Goal: Use online tool/utility: Utilize a website feature to perform a specific function

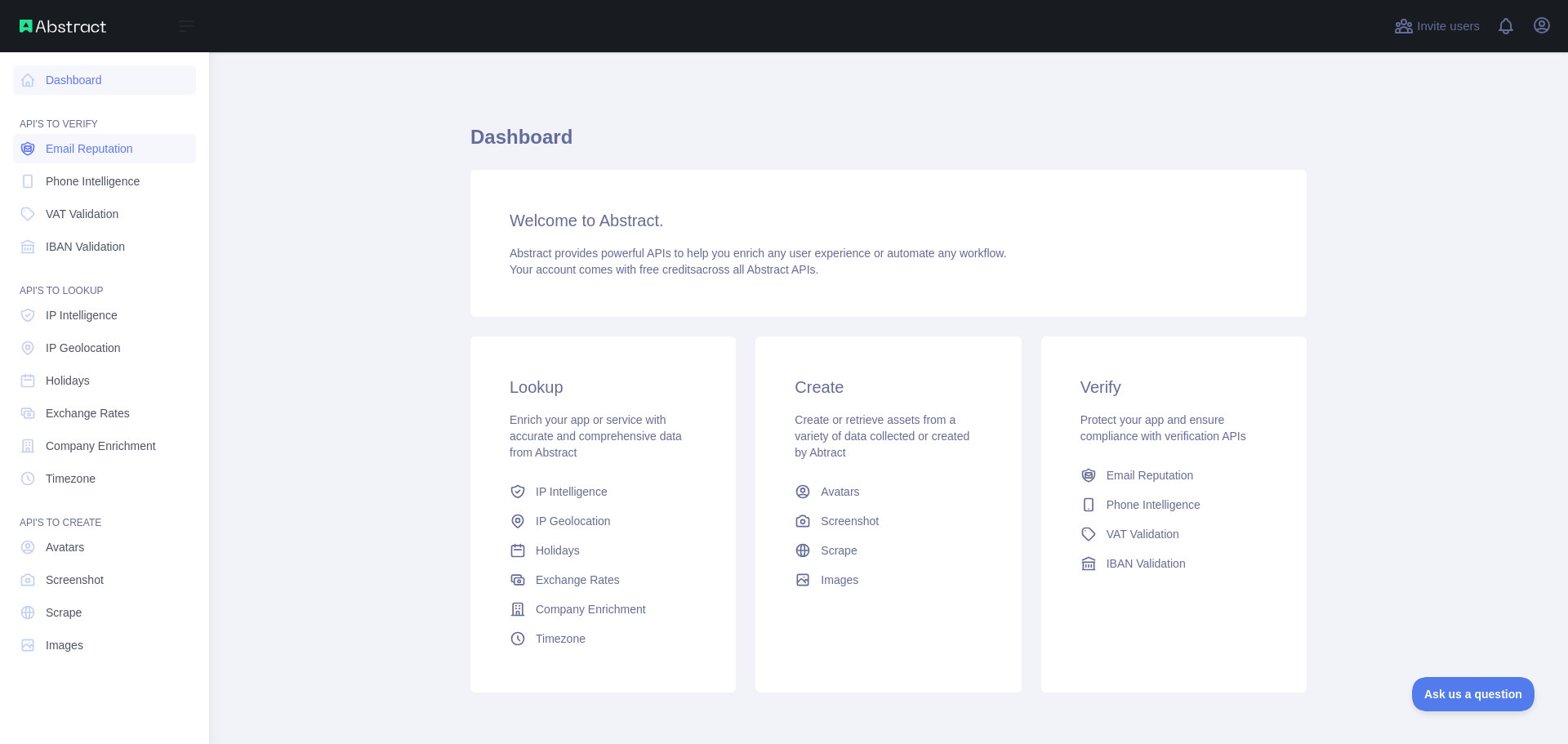
click at [97, 146] on span "Email Reputation" at bounding box center [89, 148] width 87 height 16
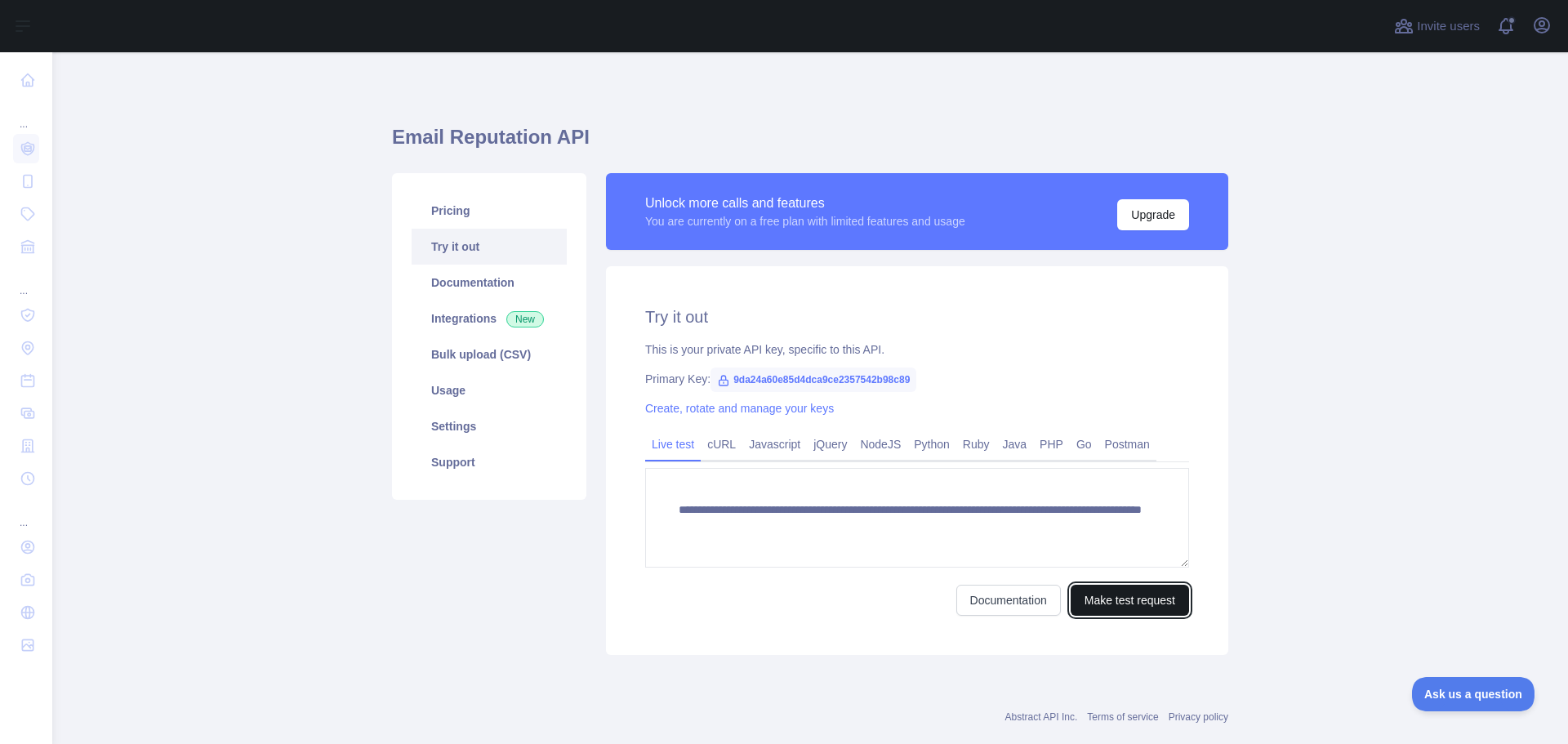
click at [1088, 601] on button "Make test request" at bounding box center [1129, 600] width 119 height 31
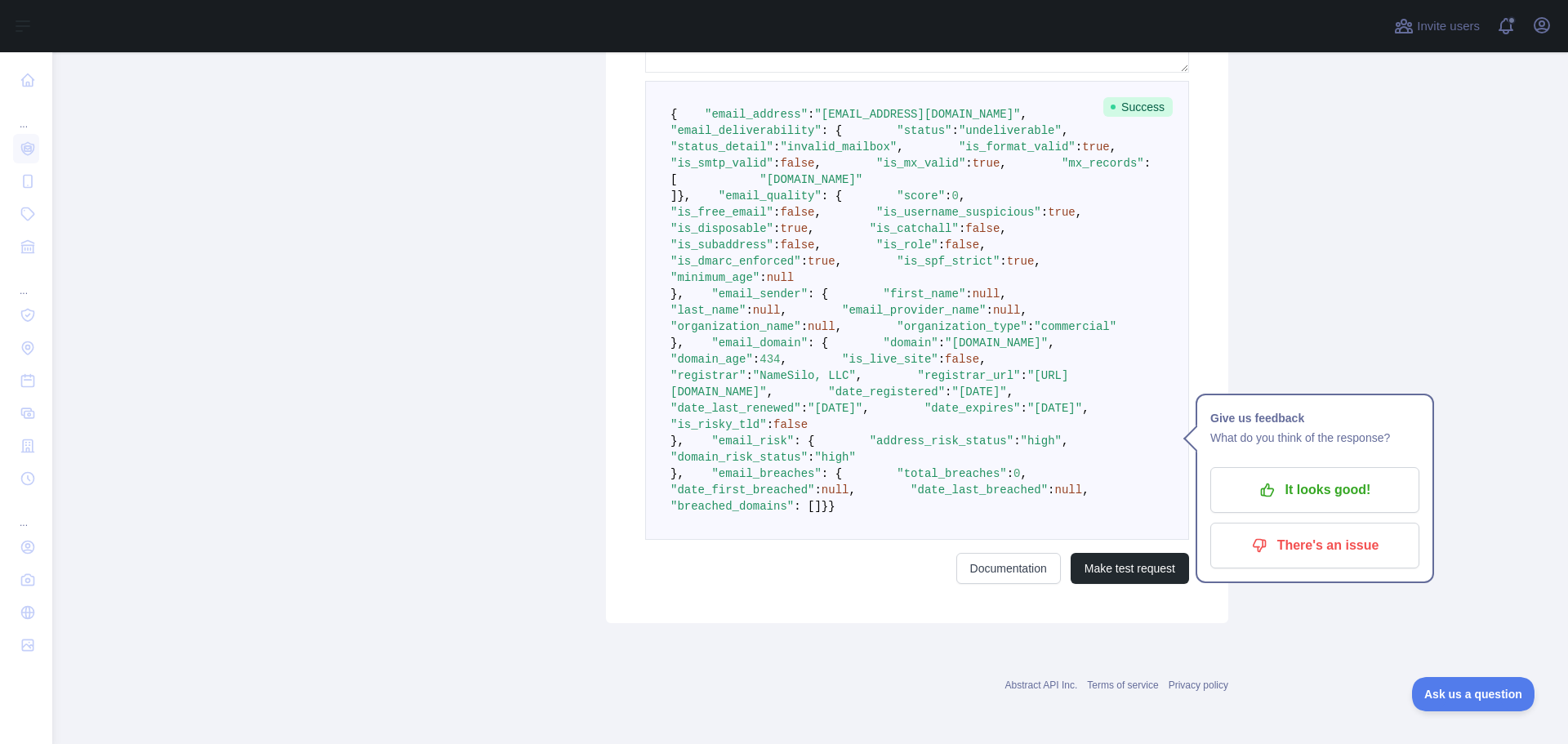
scroll to position [817, 0]
click at [758, 431] on span ""is_risky_tld"" at bounding box center [719, 424] width 97 height 13
click at [757, 431] on span ""is_risky_tld"" at bounding box center [719, 424] width 97 height 13
click at [748, 464] on pre "{ "email_address" : "lanisac983@capiena.com" , "email_deliverability" : { "stat…" at bounding box center [917, 310] width 544 height 459
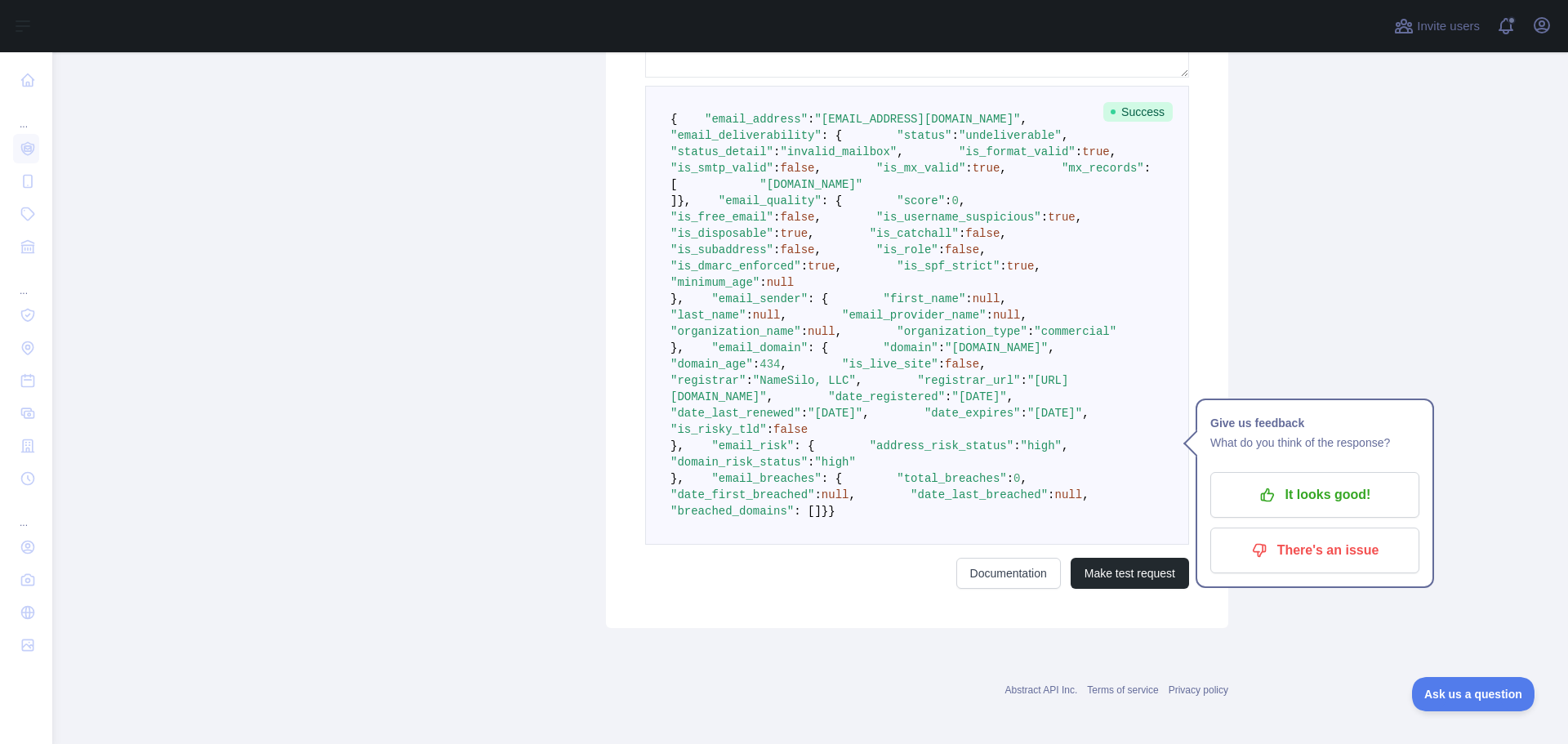
scroll to position [408, 0]
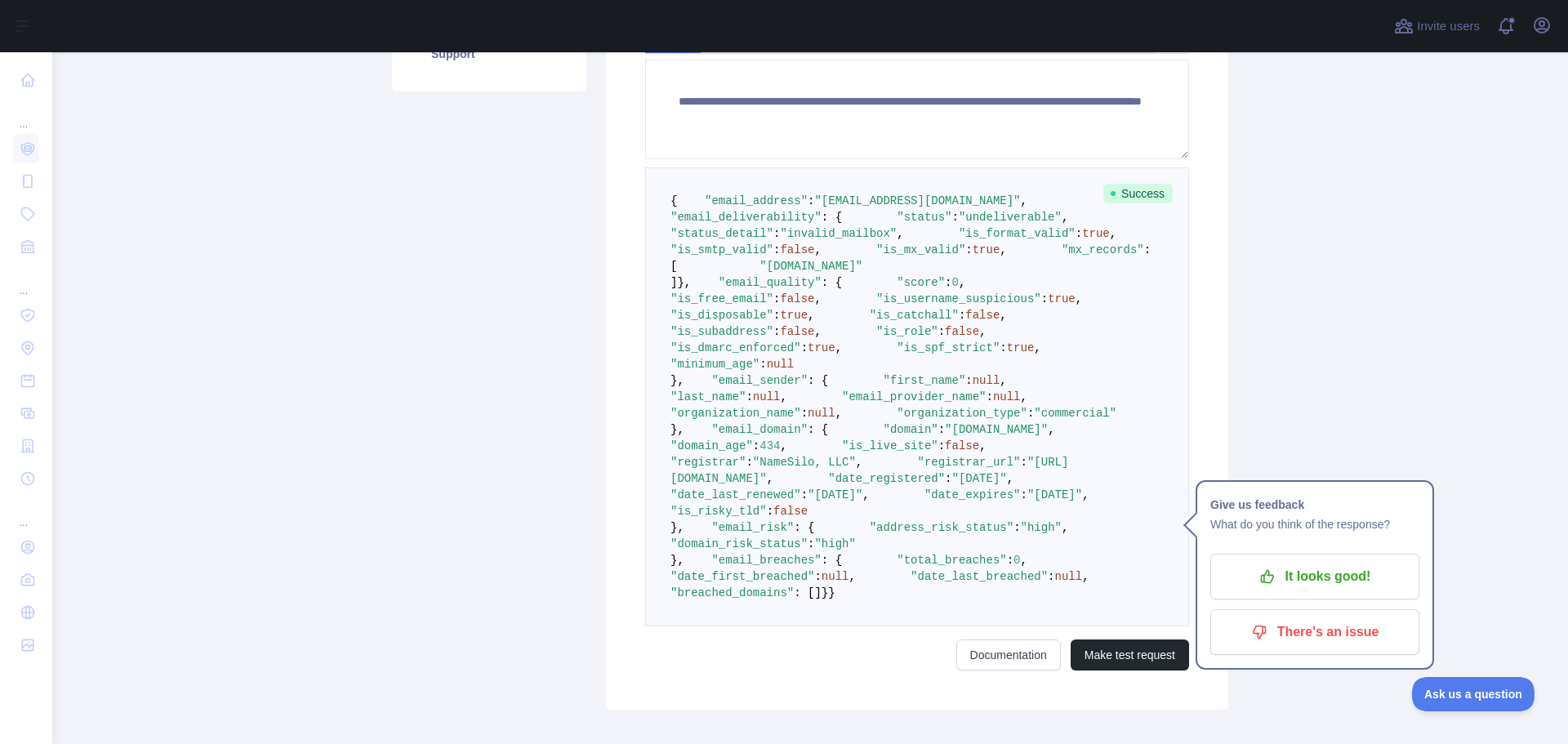
click at [747, 240] on span ""status_detail"" at bounding box center [722, 233] width 103 height 13
click at [958, 240] on span ""is_format_valid"" at bounding box center [1017, 233] width 117 height 13
click at [758, 256] on span ""is_smtp_valid"" at bounding box center [722, 249] width 103 height 13
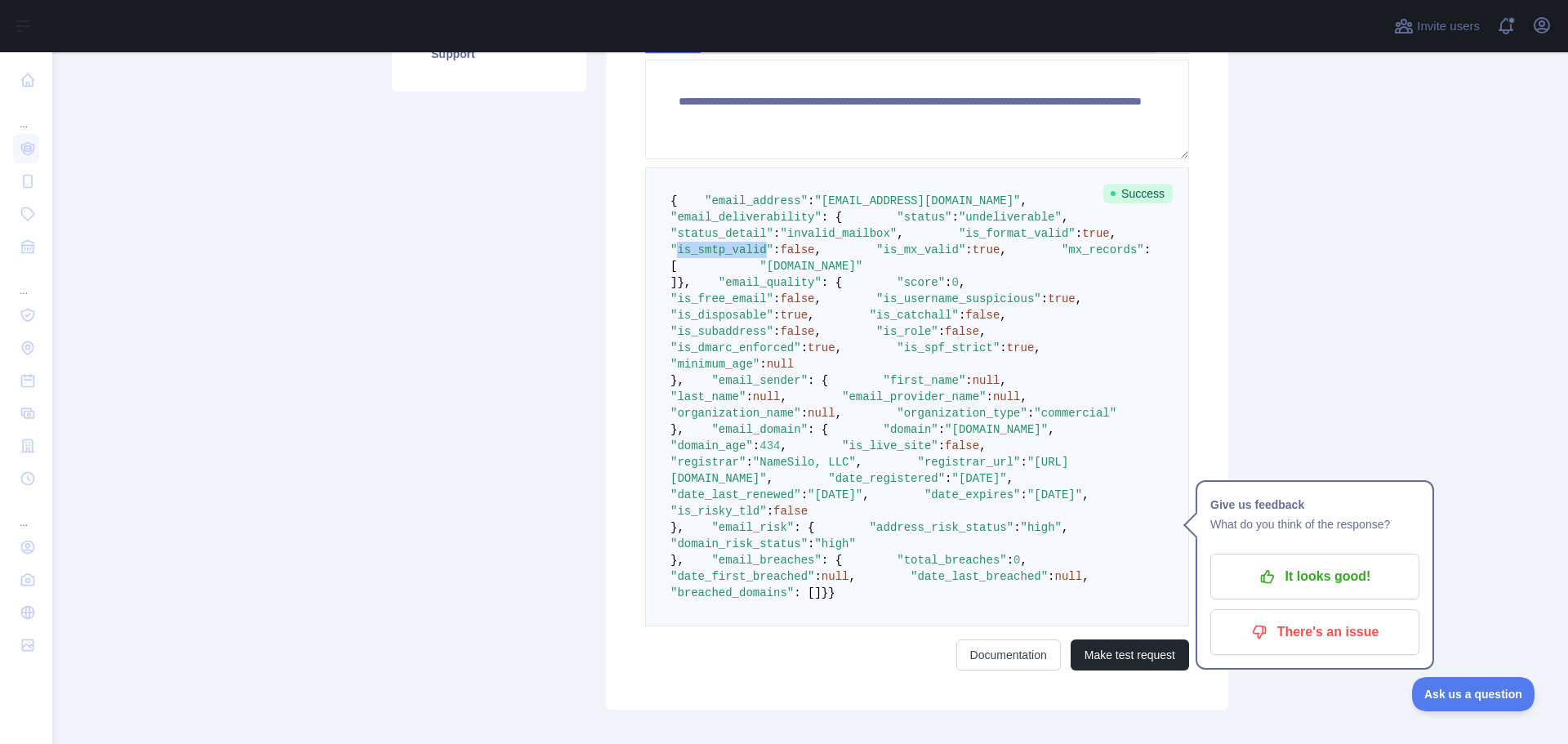
click at [758, 256] on span ""is_smtp_valid"" at bounding box center [722, 249] width 103 height 13
click at [876, 256] on span ""is_mx_valid"" at bounding box center [920, 249] width 89 height 13
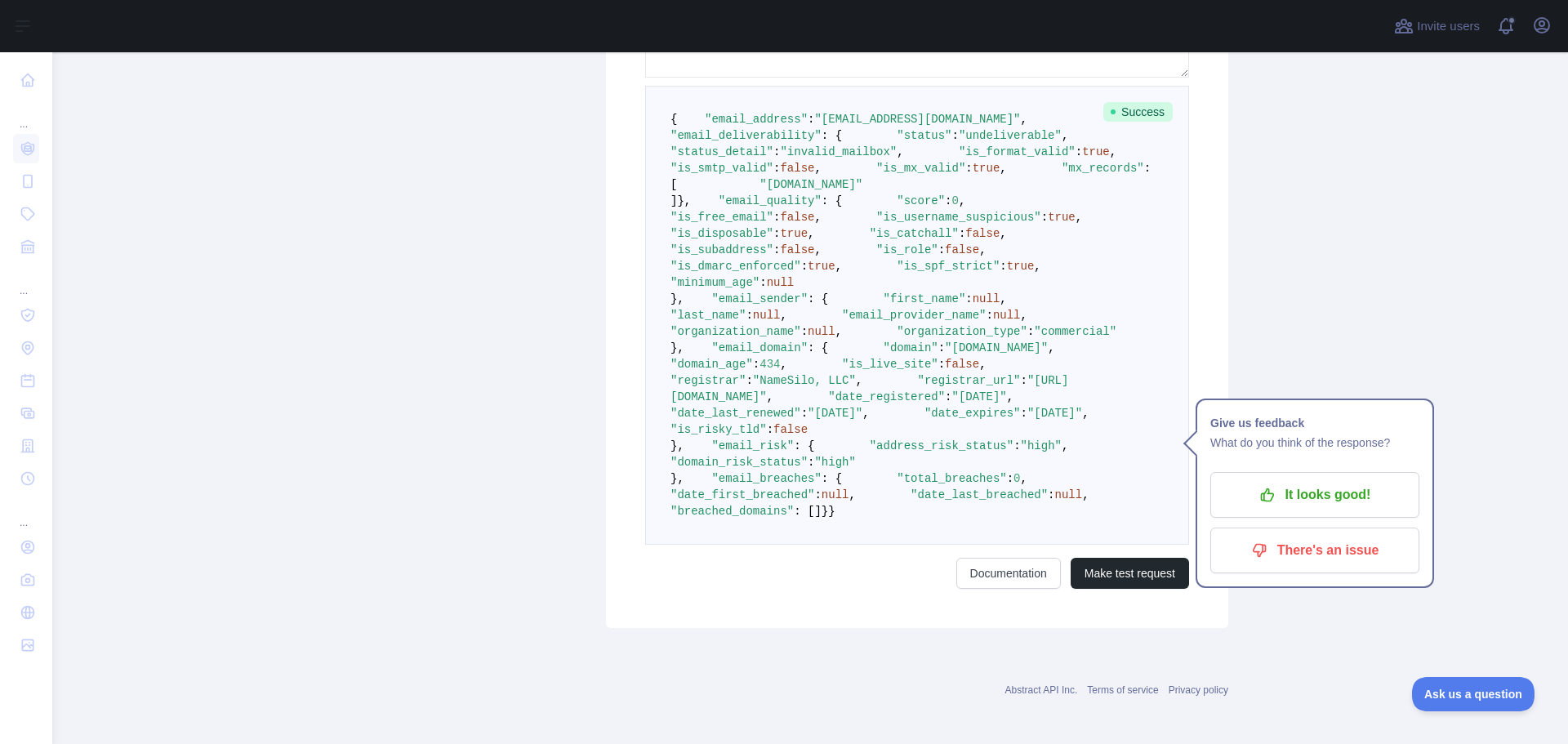
click at [1062, 174] on span ""mx_records"" at bounding box center [1102, 168] width 82 height 13
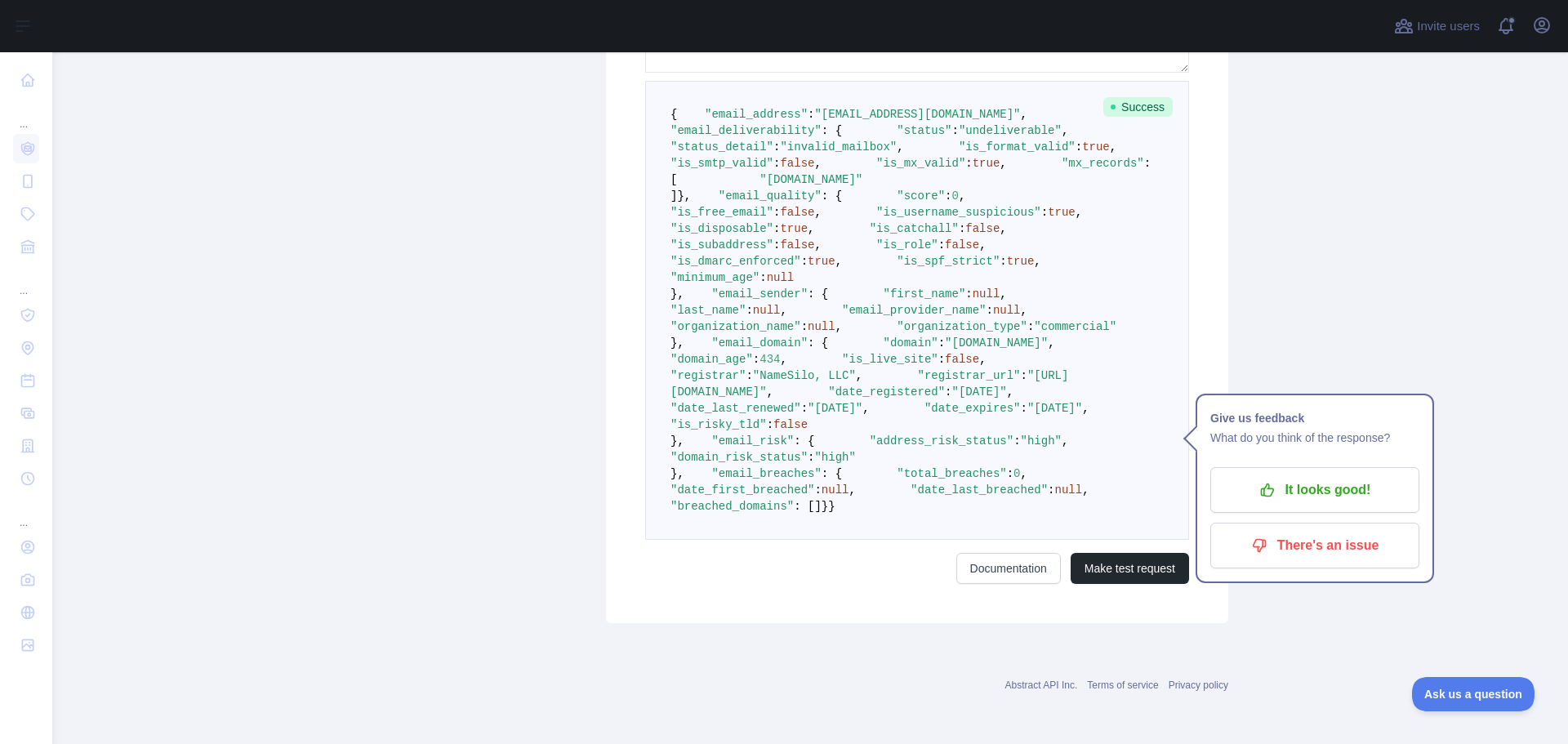
click at [897, 202] on span ""score"" at bounding box center [920, 196] width 48 height 13
click at [758, 218] on span ""is_free_email"" at bounding box center [722, 212] width 103 height 13
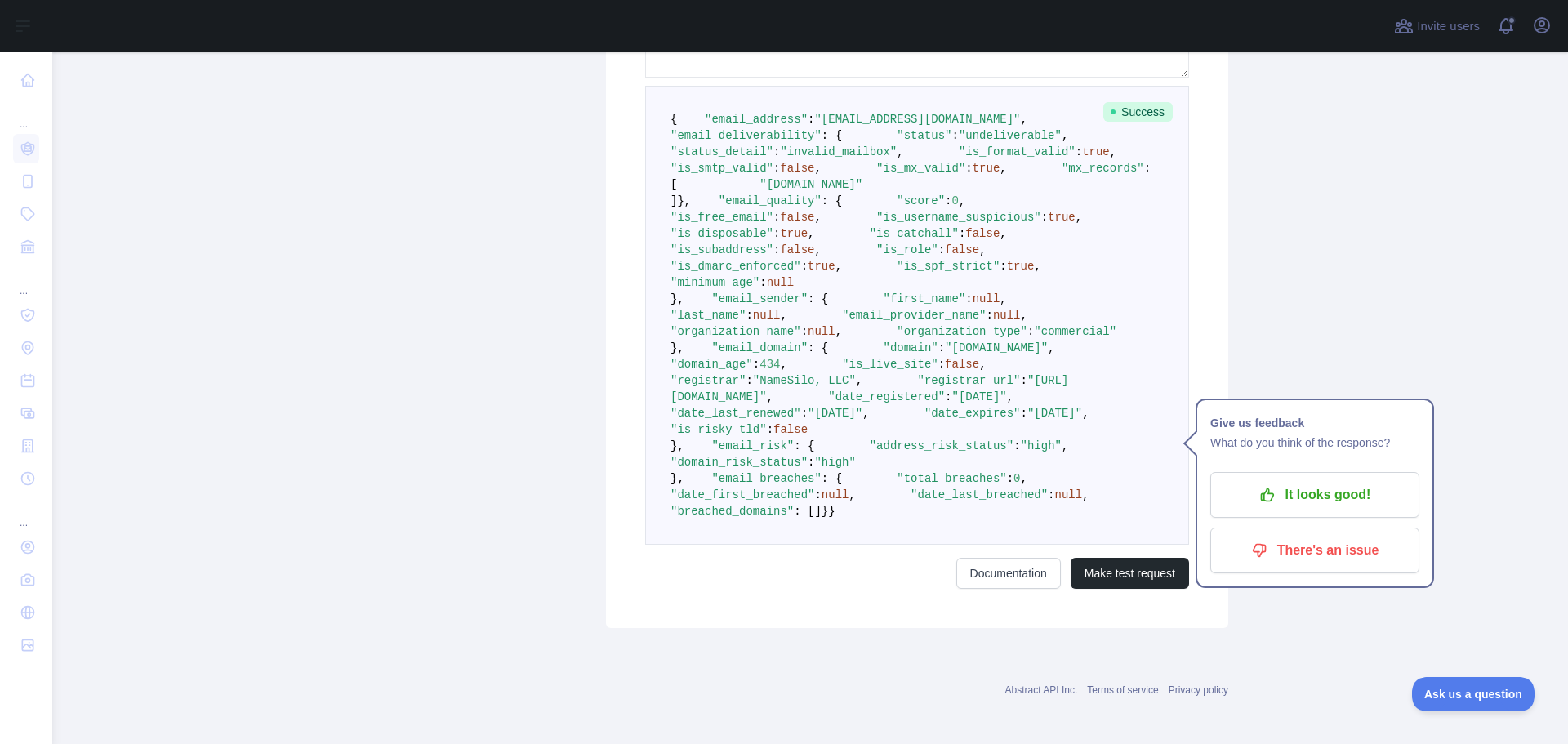
click at [876, 223] on span ""is_username_suspicious"" at bounding box center [958, 217] width 165 height 13
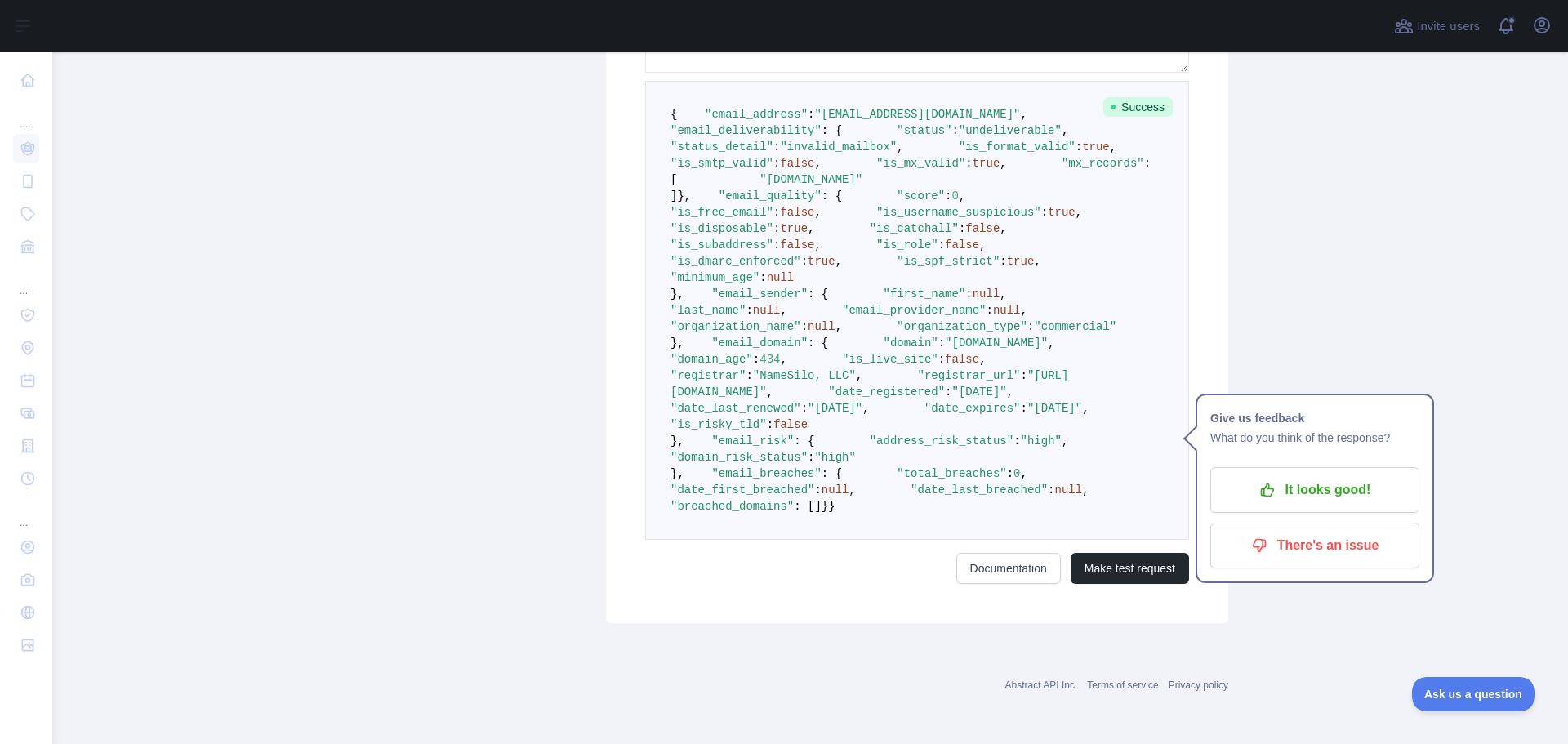
click at [756, 235] on span ""is_disposable"" at bounding box center [722, 228] width 103 height 13
click at [876, 218] on span ""is_username_suspicious"" at bounding box center [958, 212] width 165 height 13
click at [769, 218] on span ""is_free_email"" at bounding box center [722, 212] width 103 height 13
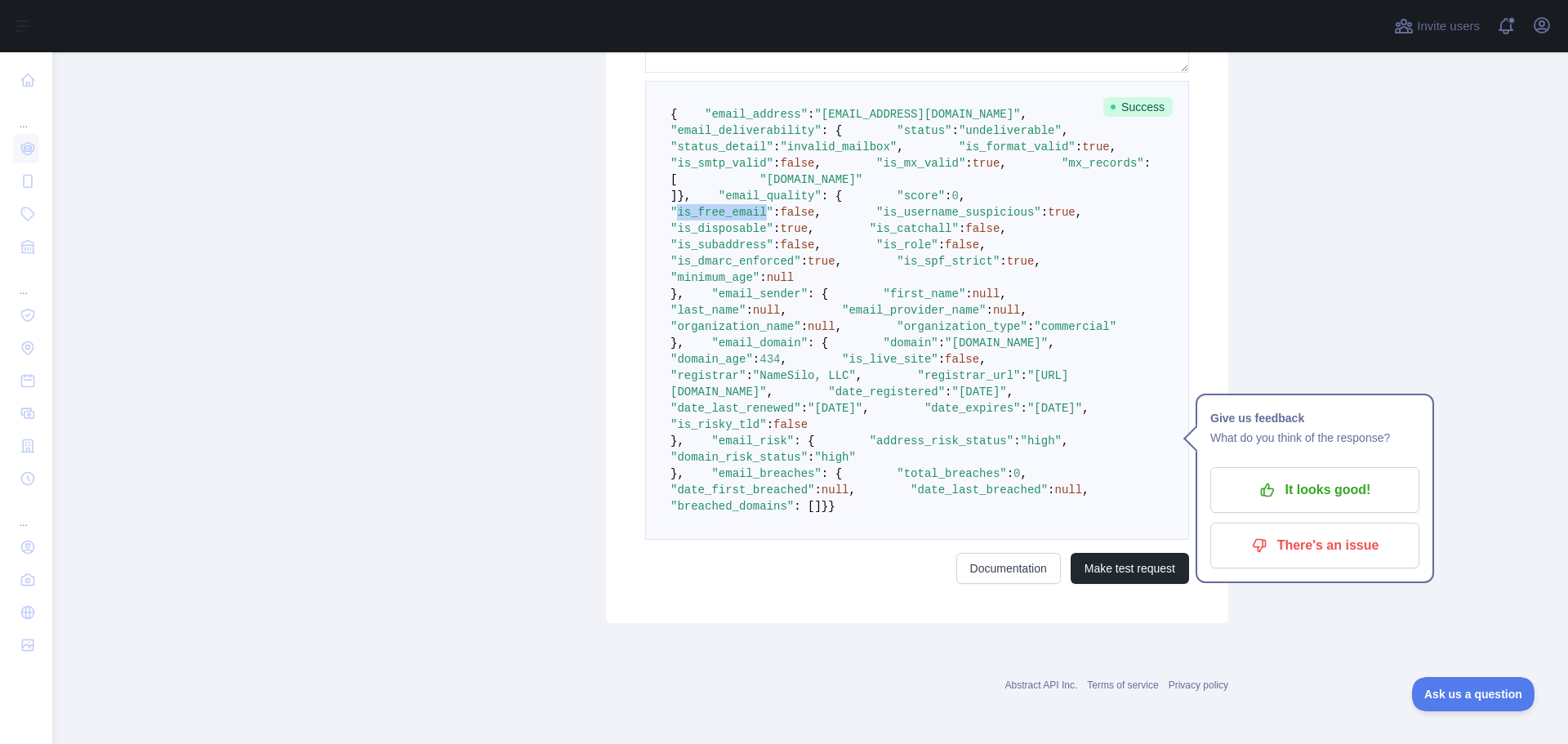
click at [769, 218] on span ""is_free_email"" at bounding box center [722, 212] width 103 height 13
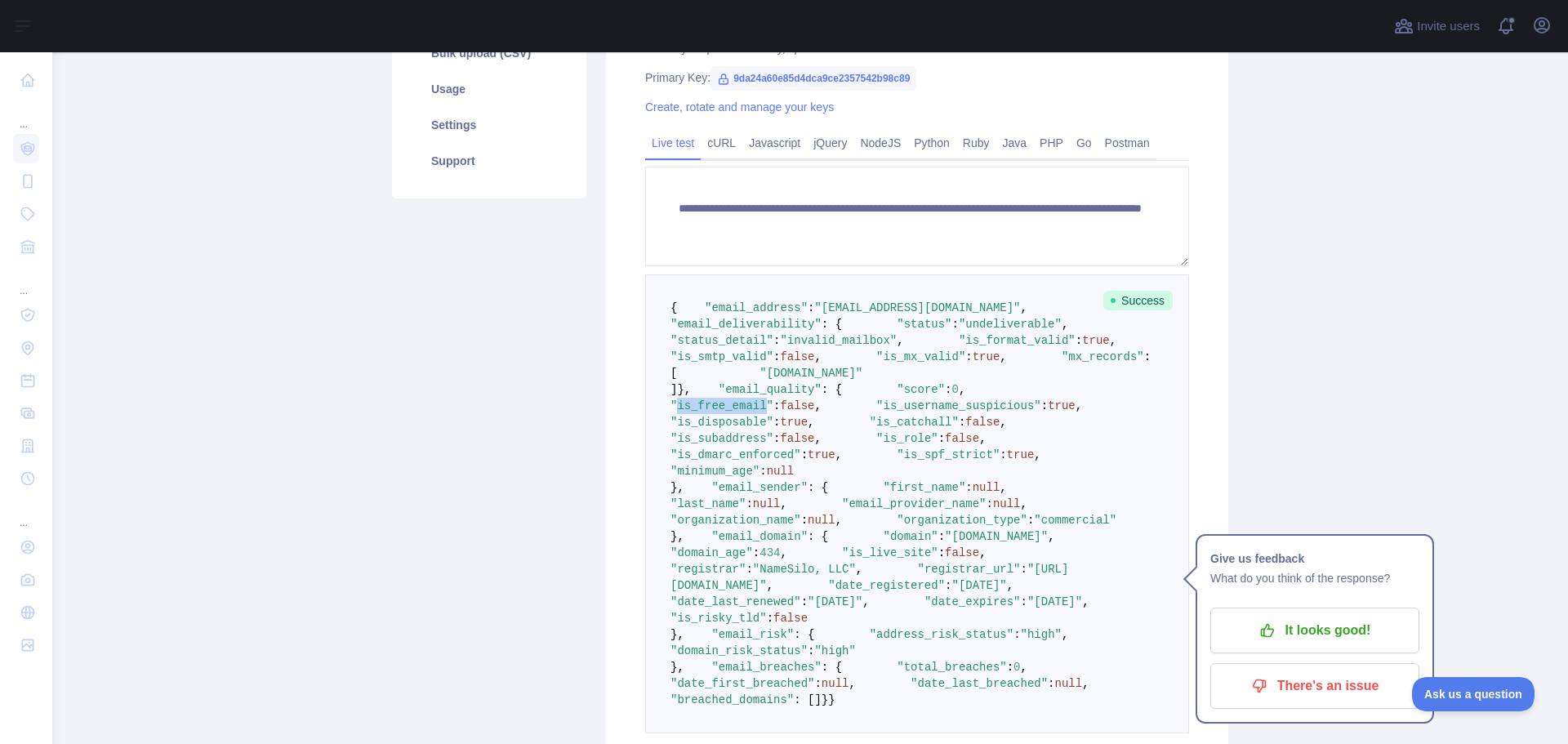
scroll to position [245, 0]
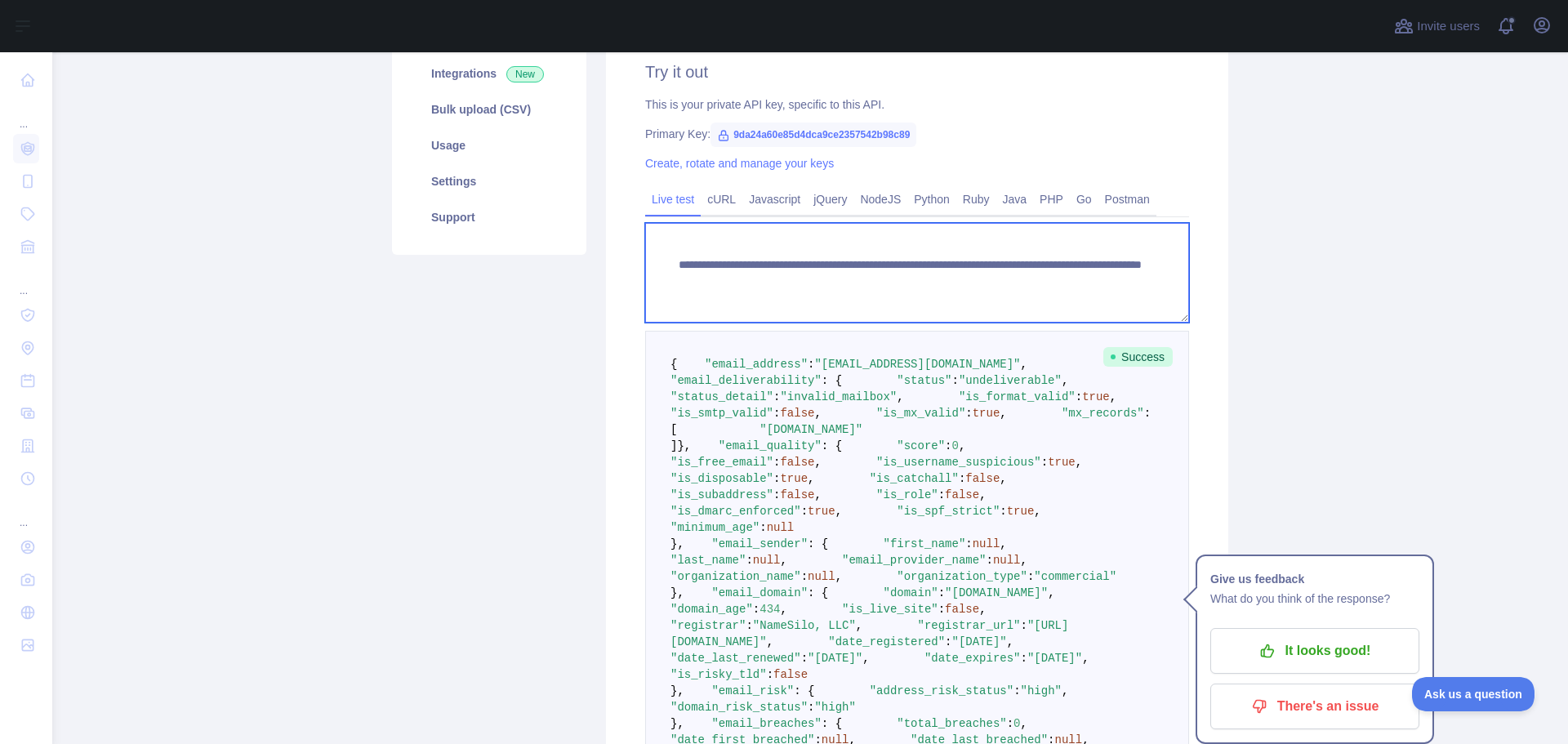
click at [1093, 285] on textarea "**********" at bounding box center [917, 273] width 544 height 100
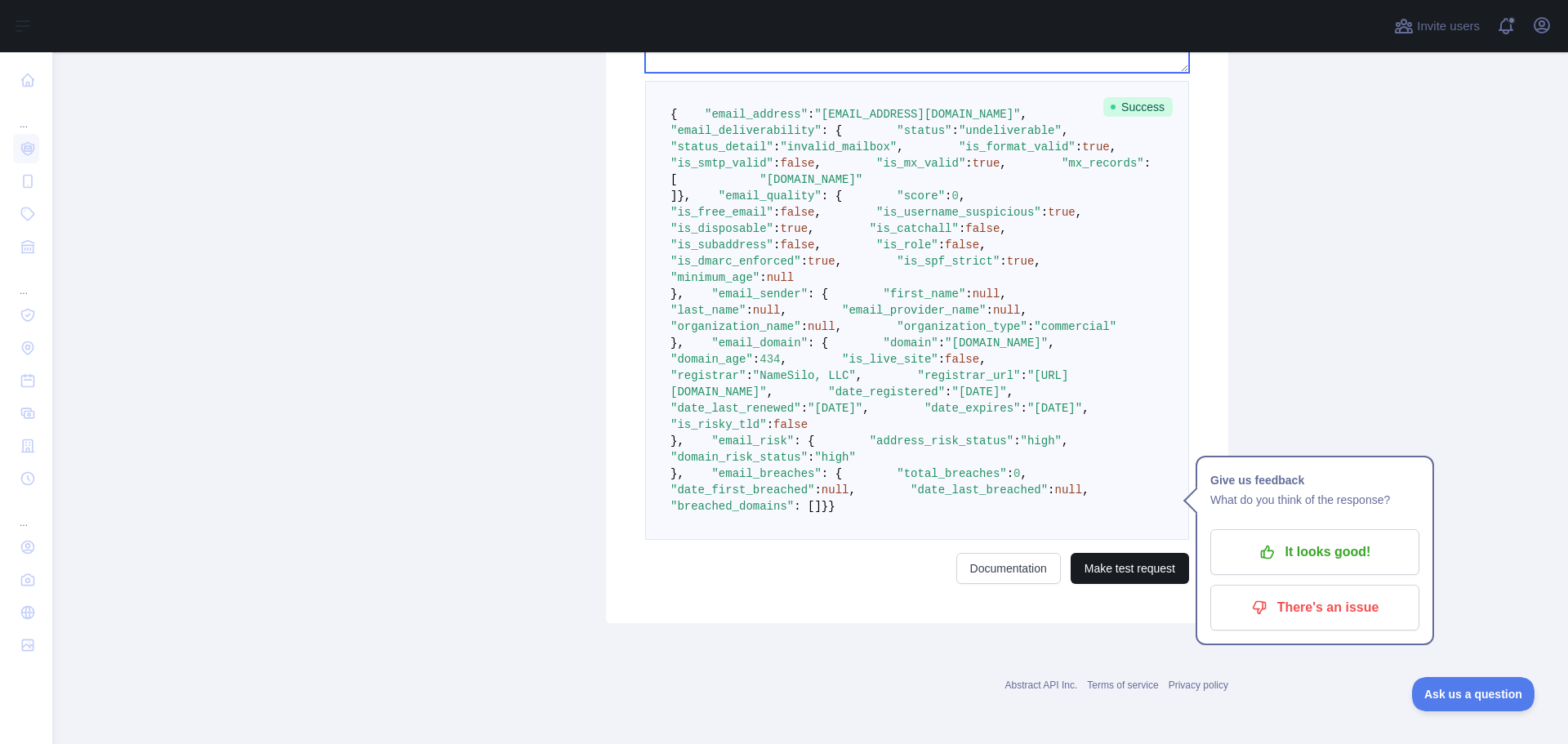
type textarea "**********"
click at [1127, 584] on button "Make test request" at bounding box center [1129, 568] width 119 height 31
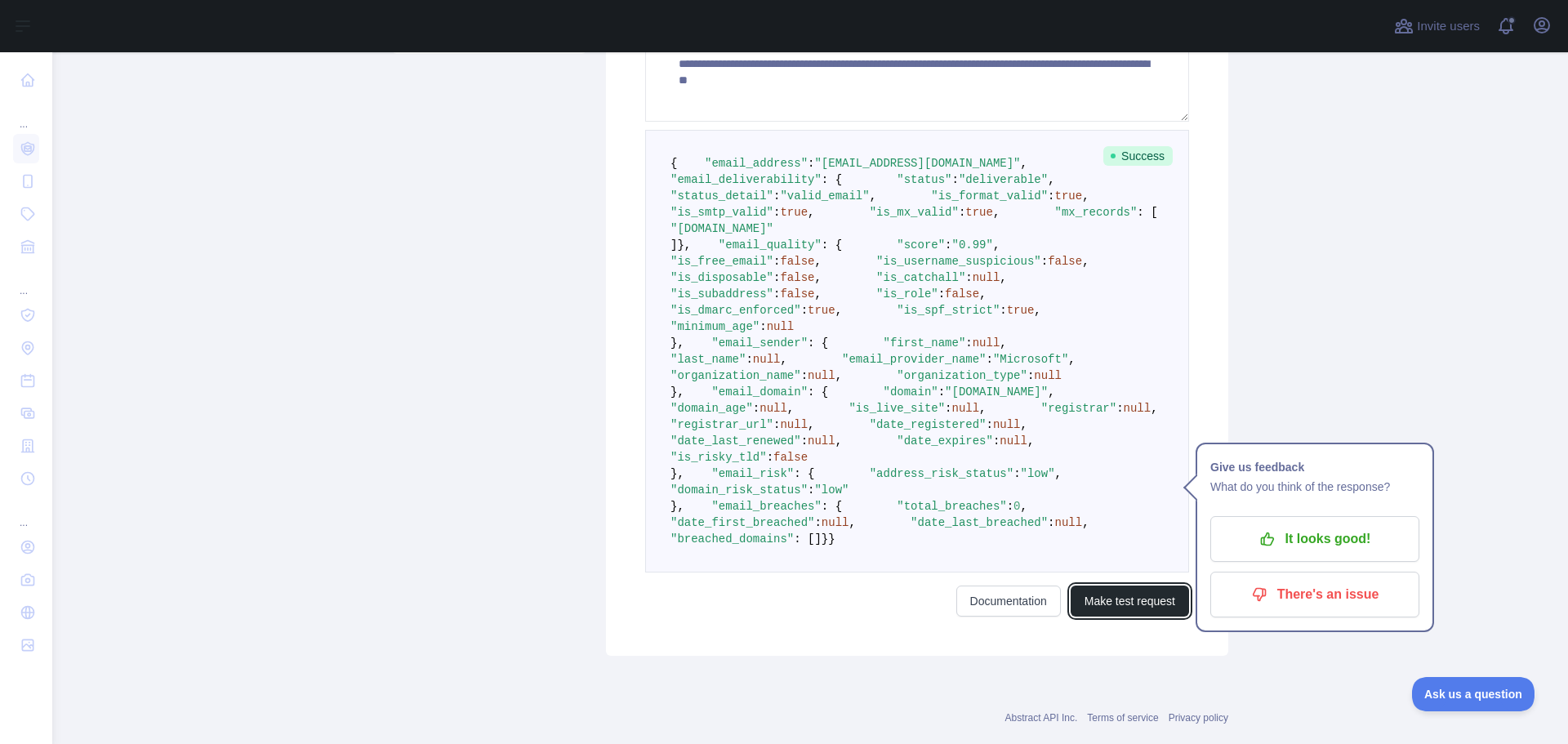
scroll to position [408, 0]
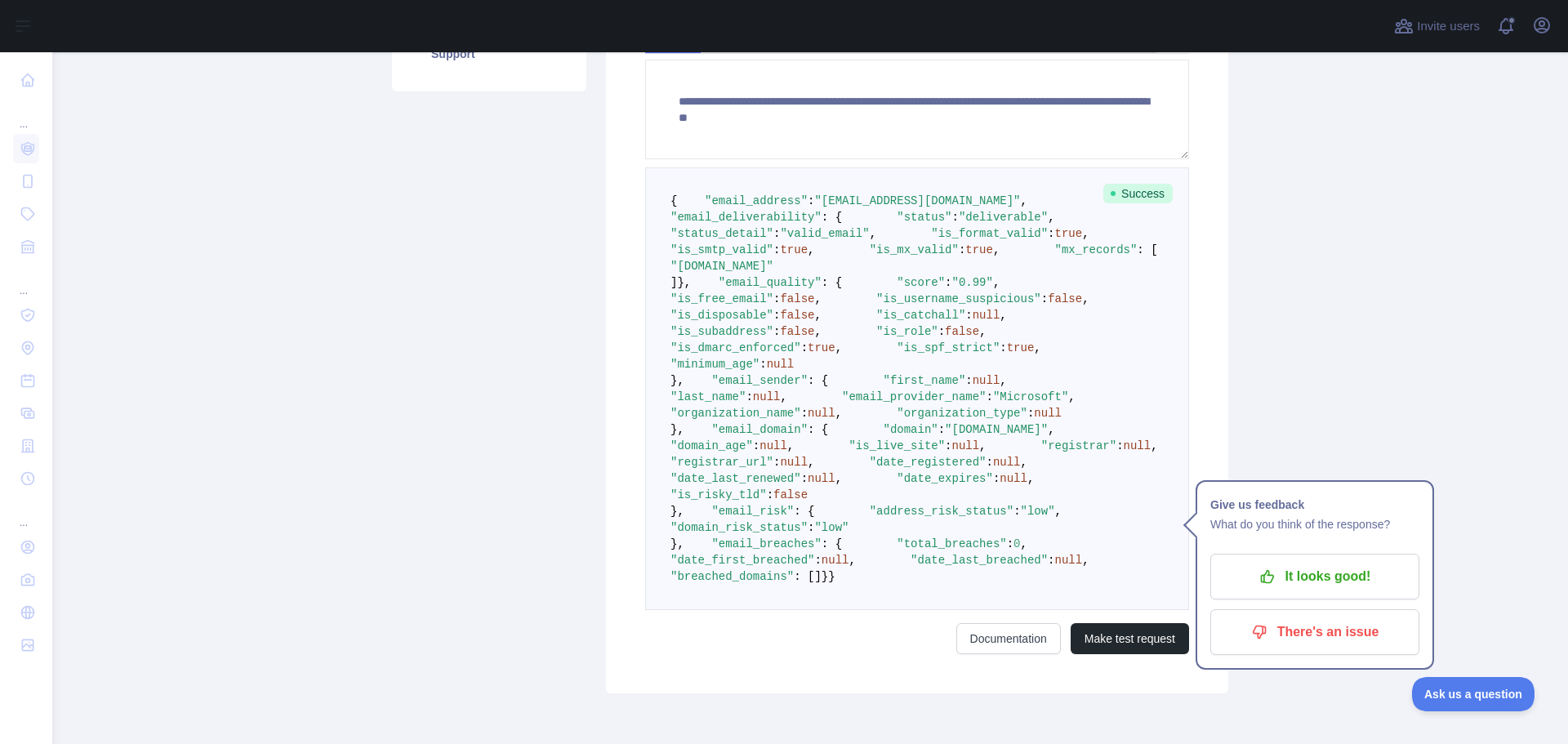
click at [876, 306] on span ""is_username_suspicious"" at bounding box center [958, 298] width 165 height 13
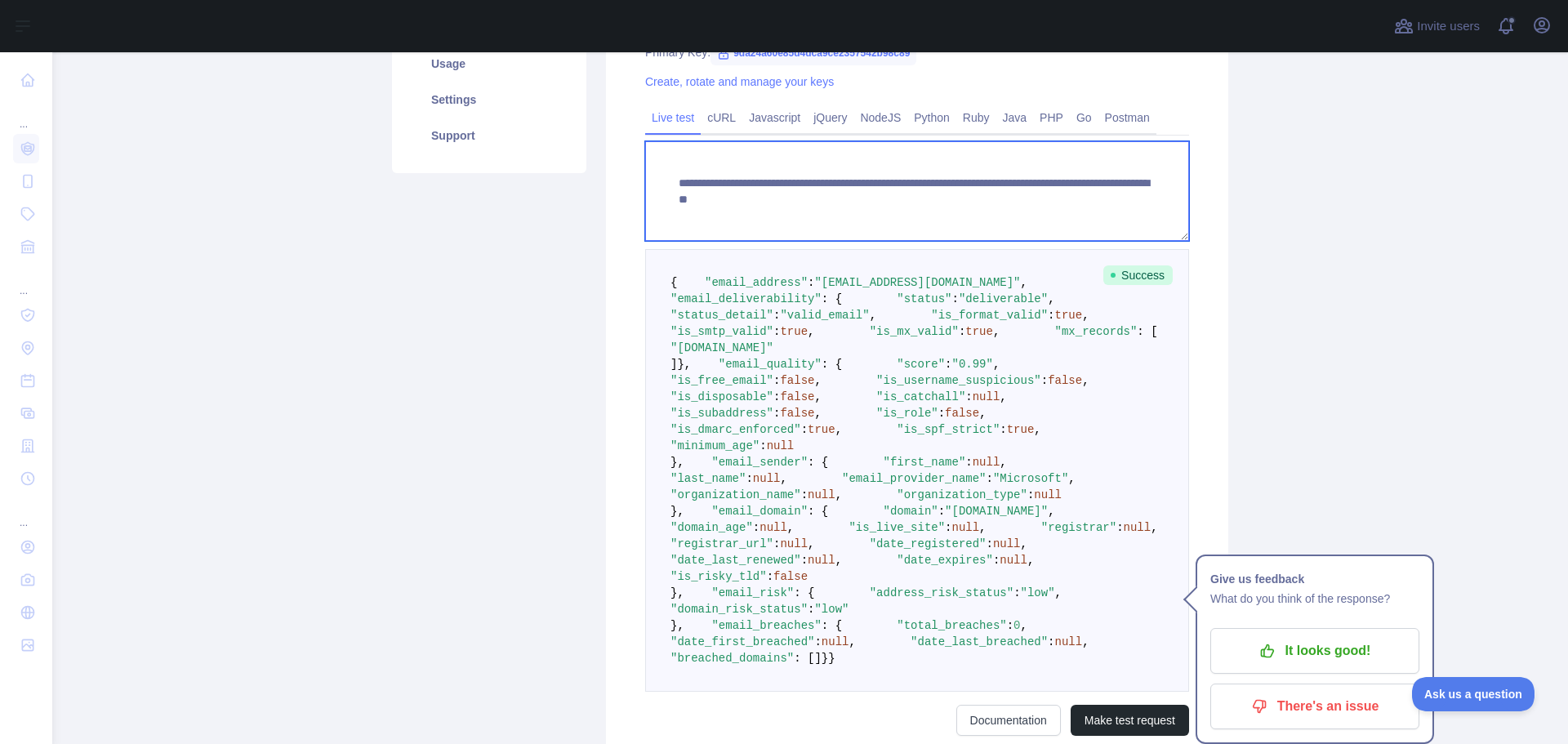
drag, startPoint x: 958, startPoint y: 201, endPoint x: 1093, endPoint y: 207, distance: 135.1
click at [1093, 207] on textarea "**********" at bounding box center [917, 191] width 544 height 100
click at [1116, 200] on textarea "**********" at bounding box center [917, 191] width 544 height 100
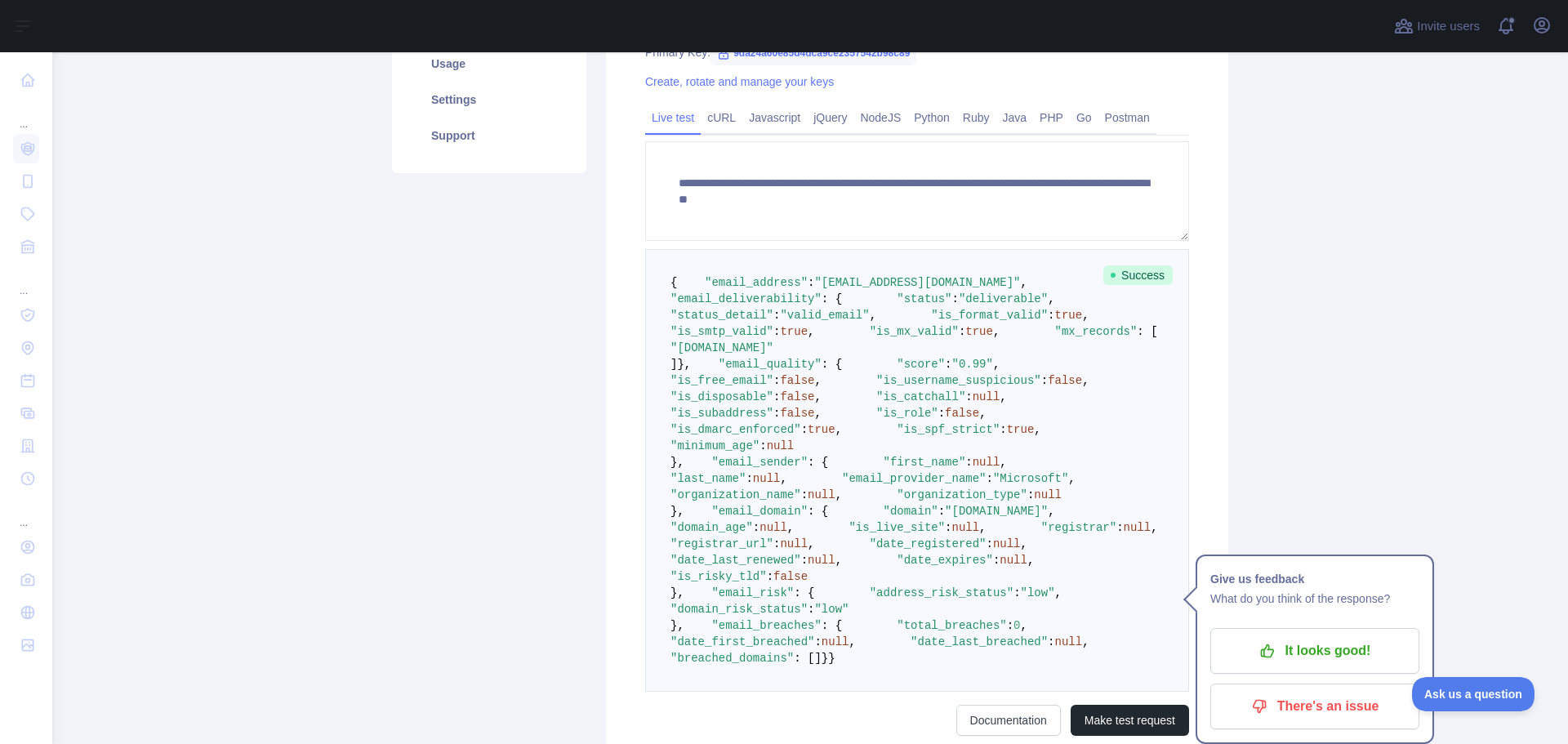
click at [1047, 387] on span "false" at bounding box center [1064, 380] width 35 height 13
click at [936, 526] on pre "{ "email_address" : "karmrajput.ict21@aii.ac.in" , "email_deliverability" : { "…" at bounding box center [917, 470] width 544 height 443
click at [746, 387] on span ""is_free_email"" at bounding box center [722, 380] width 103 height 13
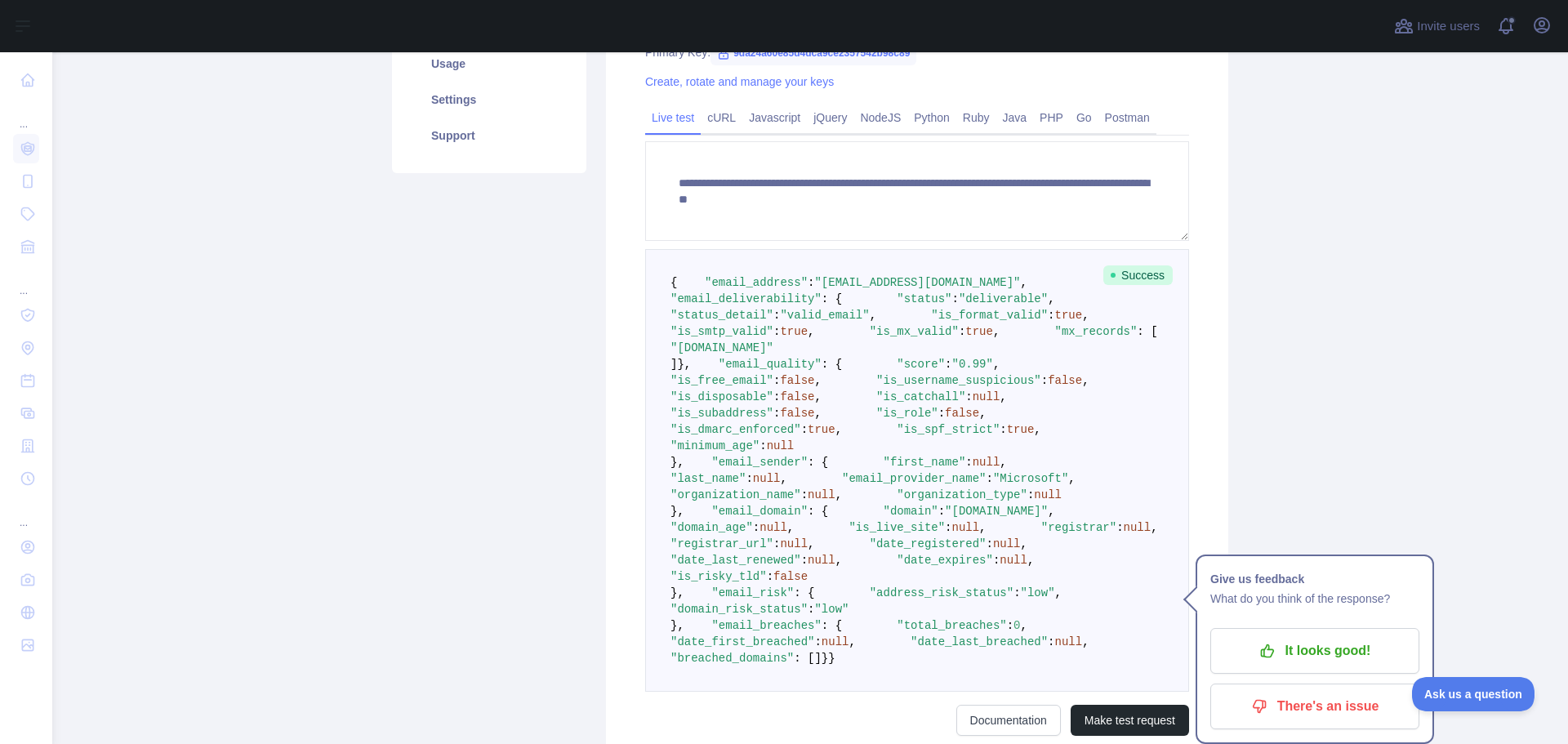
click at [814, 387] on span "false" at bounding box center [797, 380] width 35 height 13
click at [878, 510] on pre "{ "email_address" : "karmrajput.ict21@aii.ac.in" , "email_deliverability" : { "…" at bounding box center [917, 470] width 544 height 443
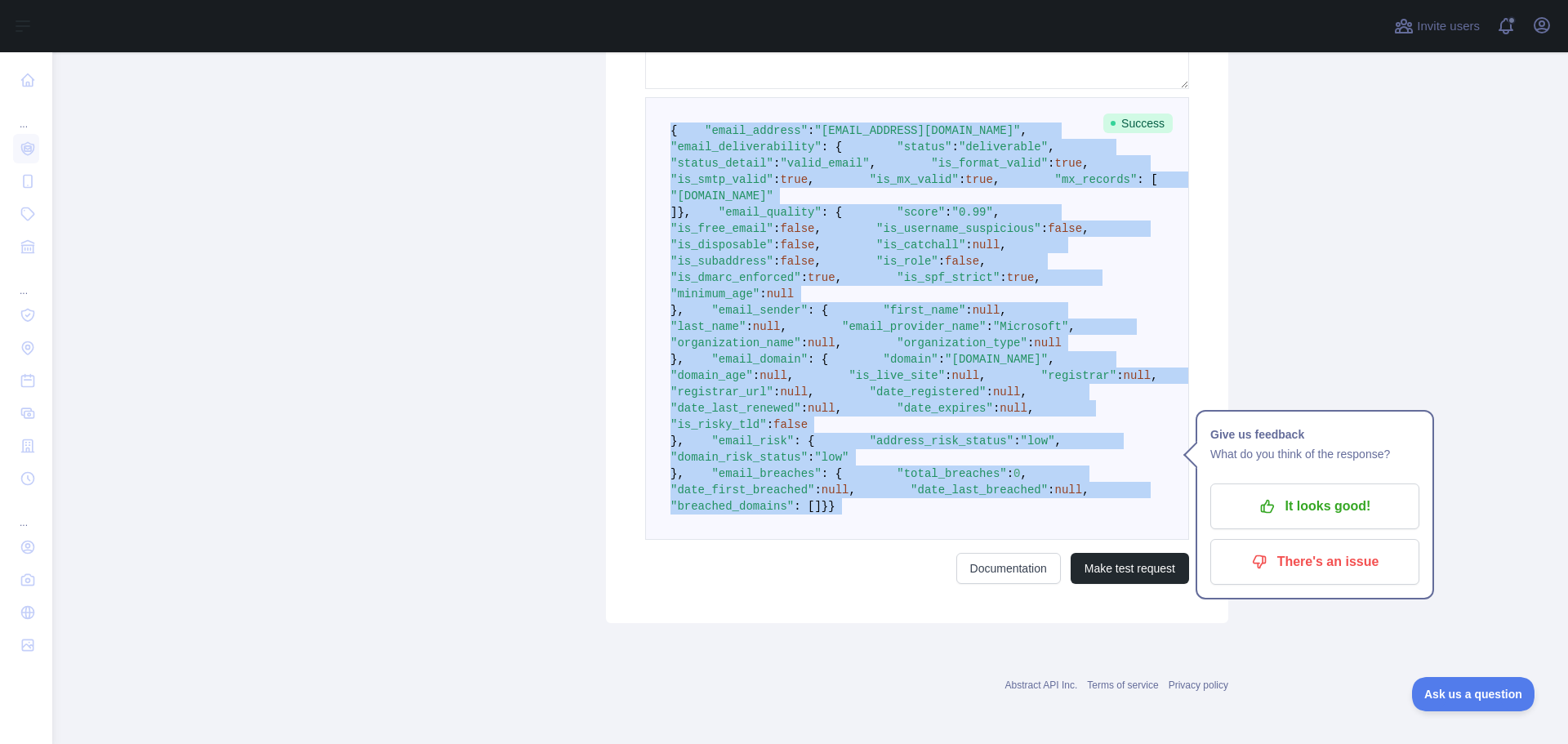
scroll to position [952, 0]
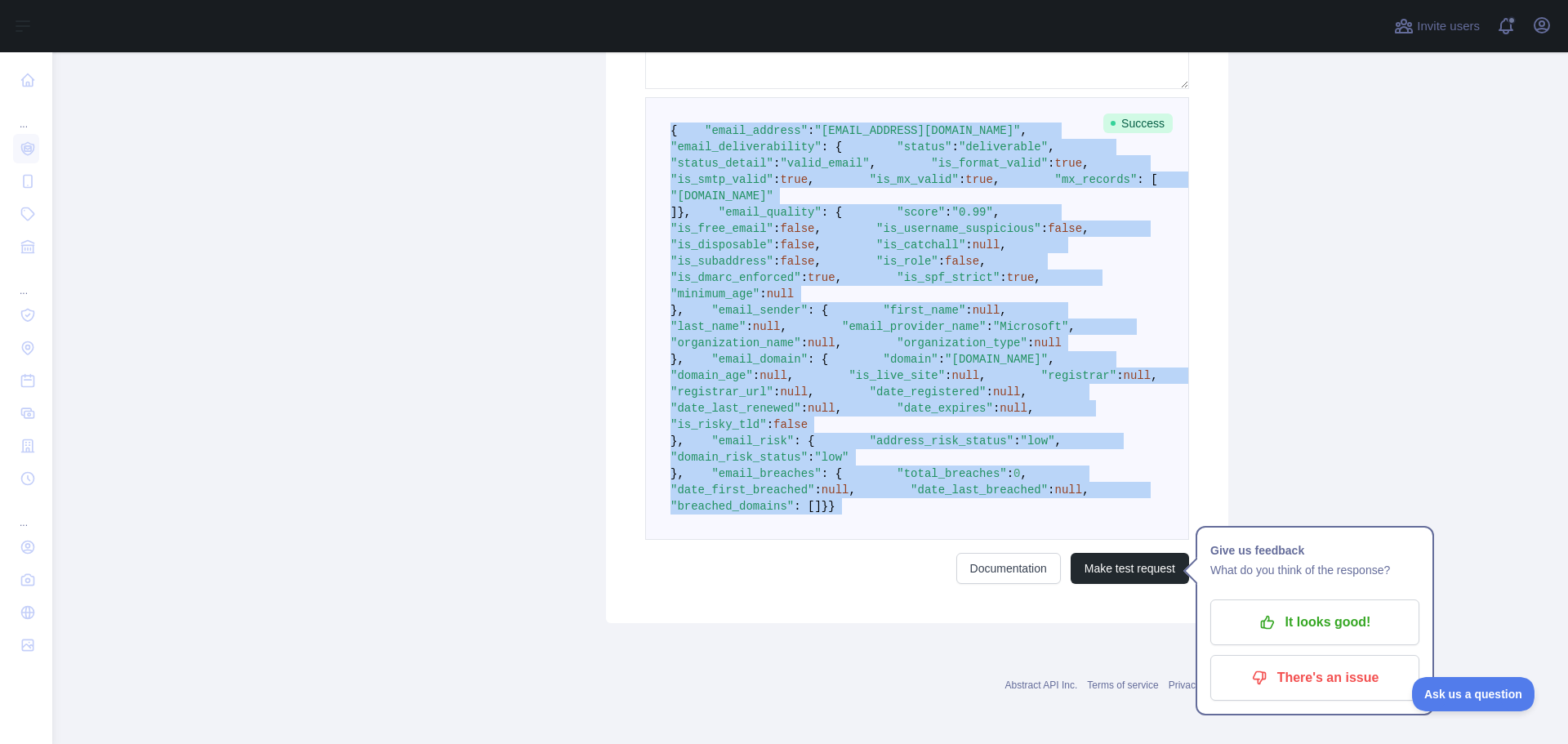
drag, startPoint x: 659, startPoint y: 193, endPoint x: 795, endPoint y: 561, distance: 392.3
click at [795, 561] on form "**********" at bounding box center [917, 286] width 544 height 594
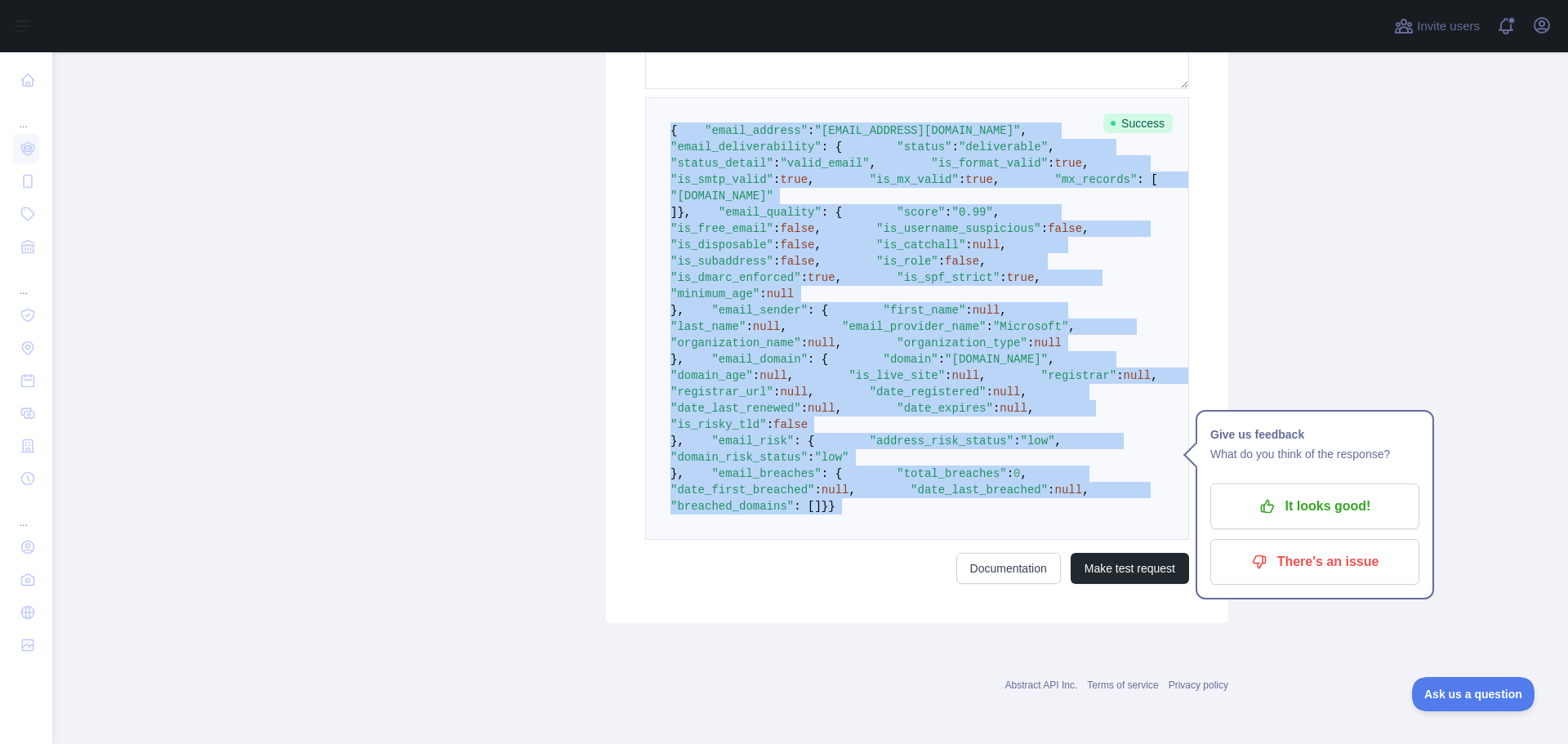
scroll to position [380, 0]
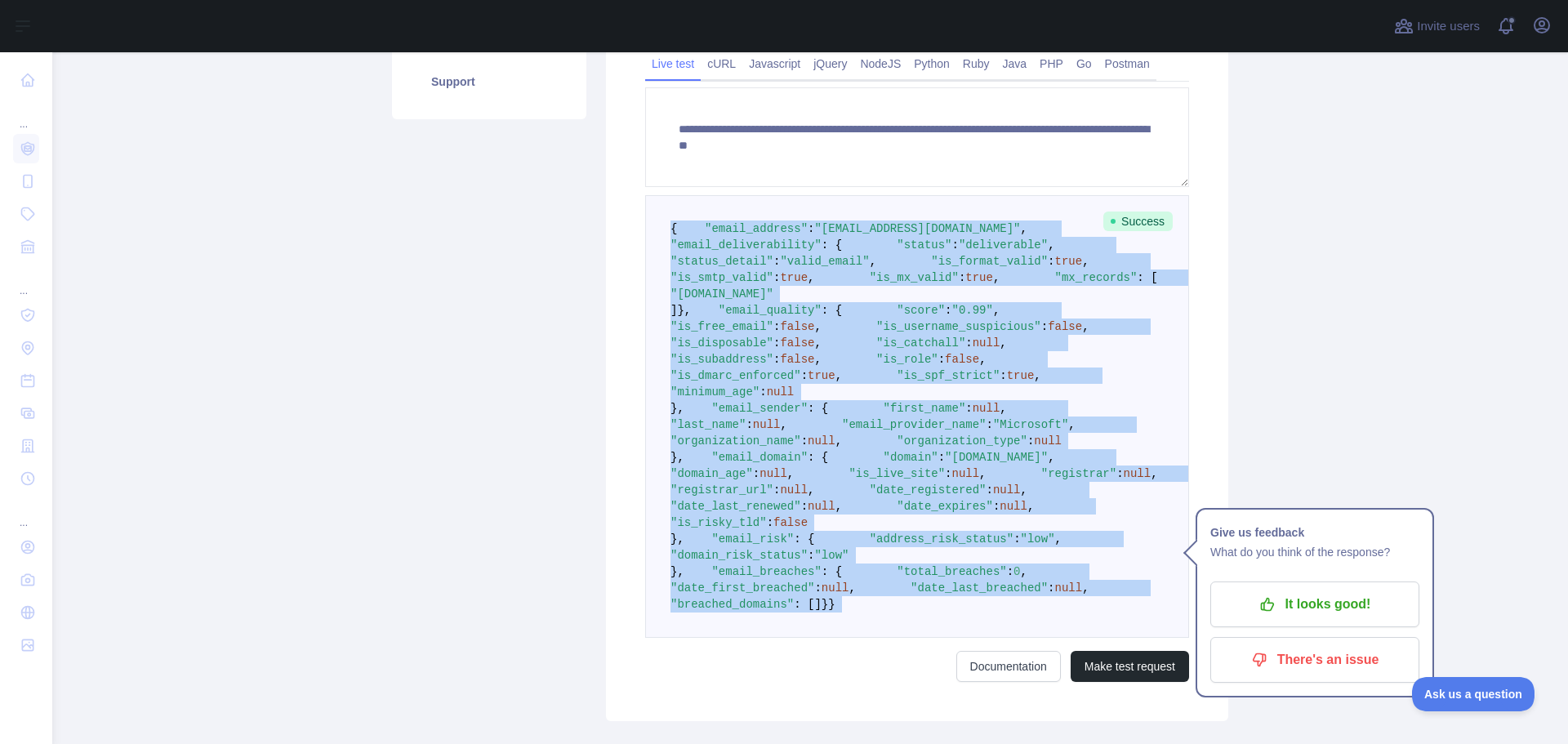
copy code "{ "email_address" : "karmrajput.ict21@aii.ac.in" , "email_deliverability" : { "…"
click at [940, 477] on pre "{ "email_address" : "karmrajput.ict21@aii.ac.in" , "email_deliverability" : { "…" at bounding box center [917, 416] width 544 height 443
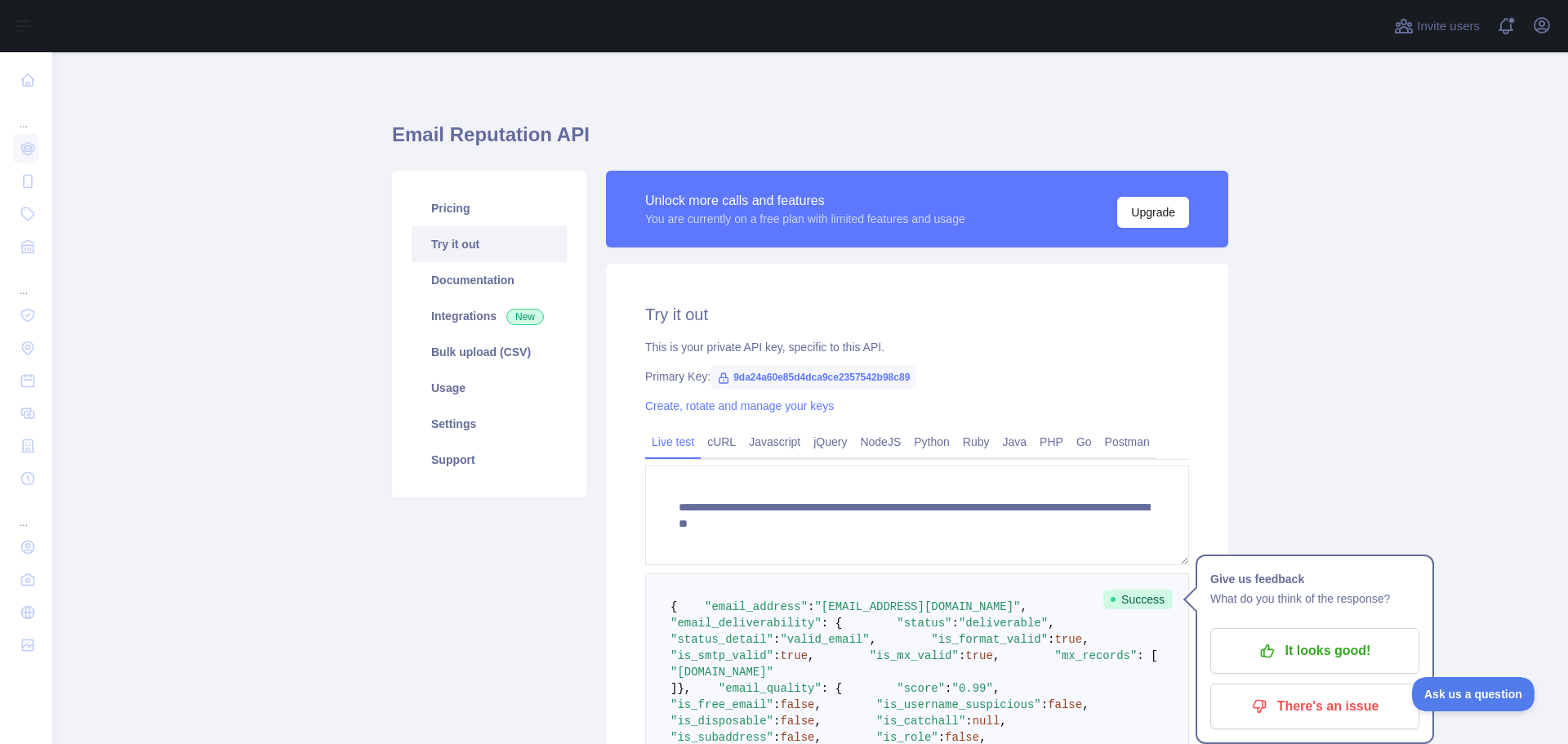
scroll to position [0, 0]
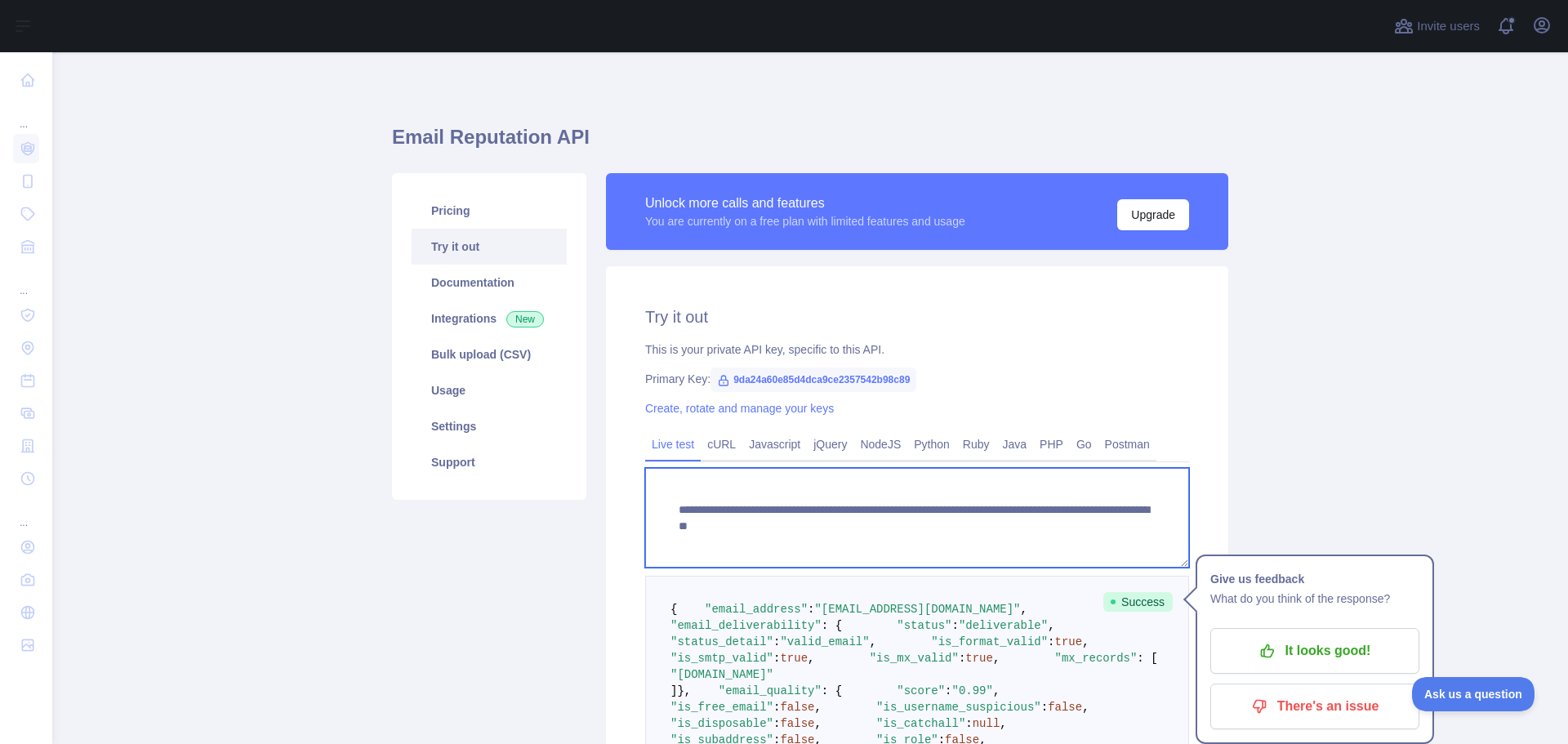
drag, startPoint x: 958, startPoint y: 532, endPoint x: 1089, endPoint y: 526, distance: 131.1
click at [1089, 526] on textarea "**********" at bounding box center [917, 518] width 544 height 100
click at [950, 471] on textarea "**********" at bounding box center [917, 518] width 544 height 100
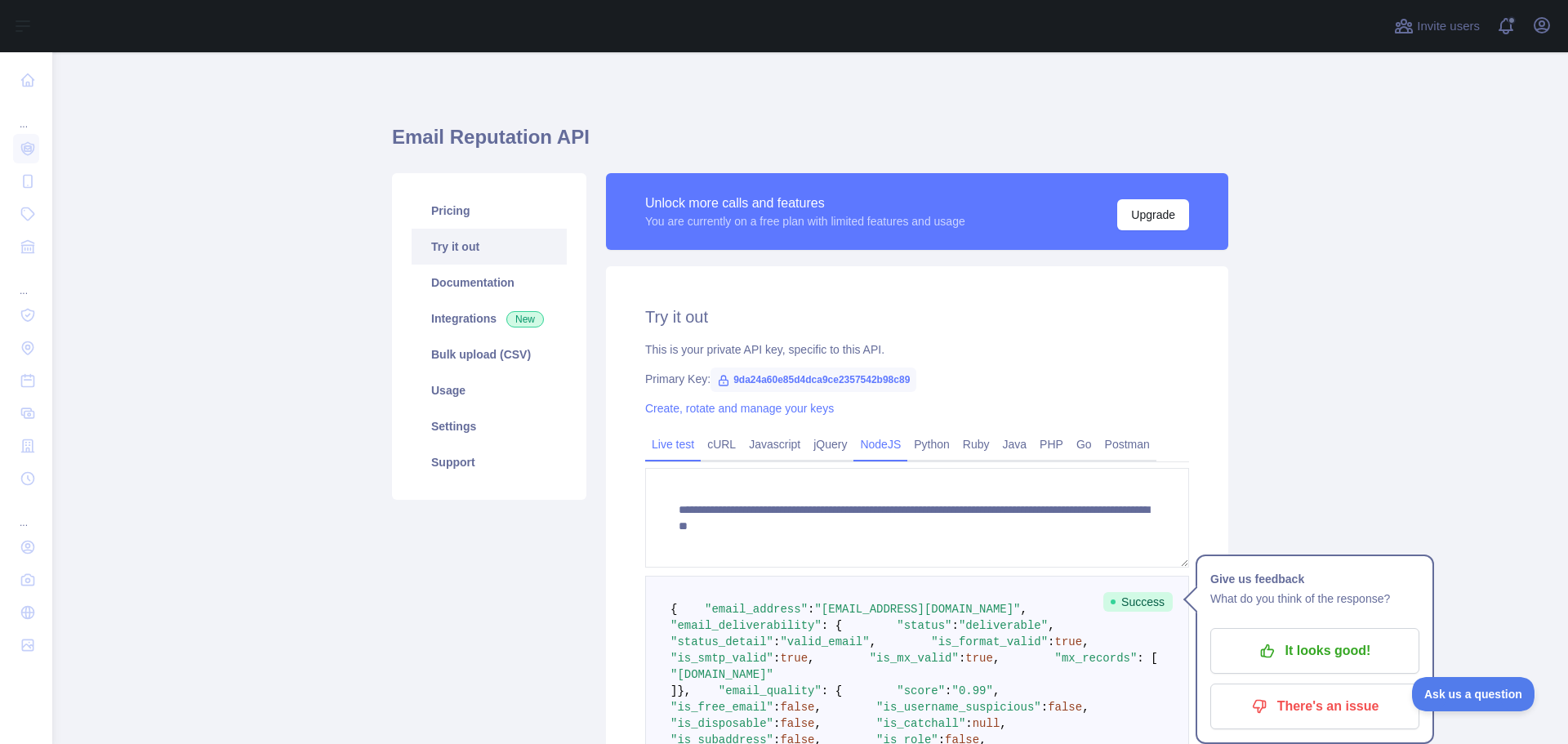
click at [873, 447] on link "NodeJS" at bounding box center [881, 444] width 54 height 26
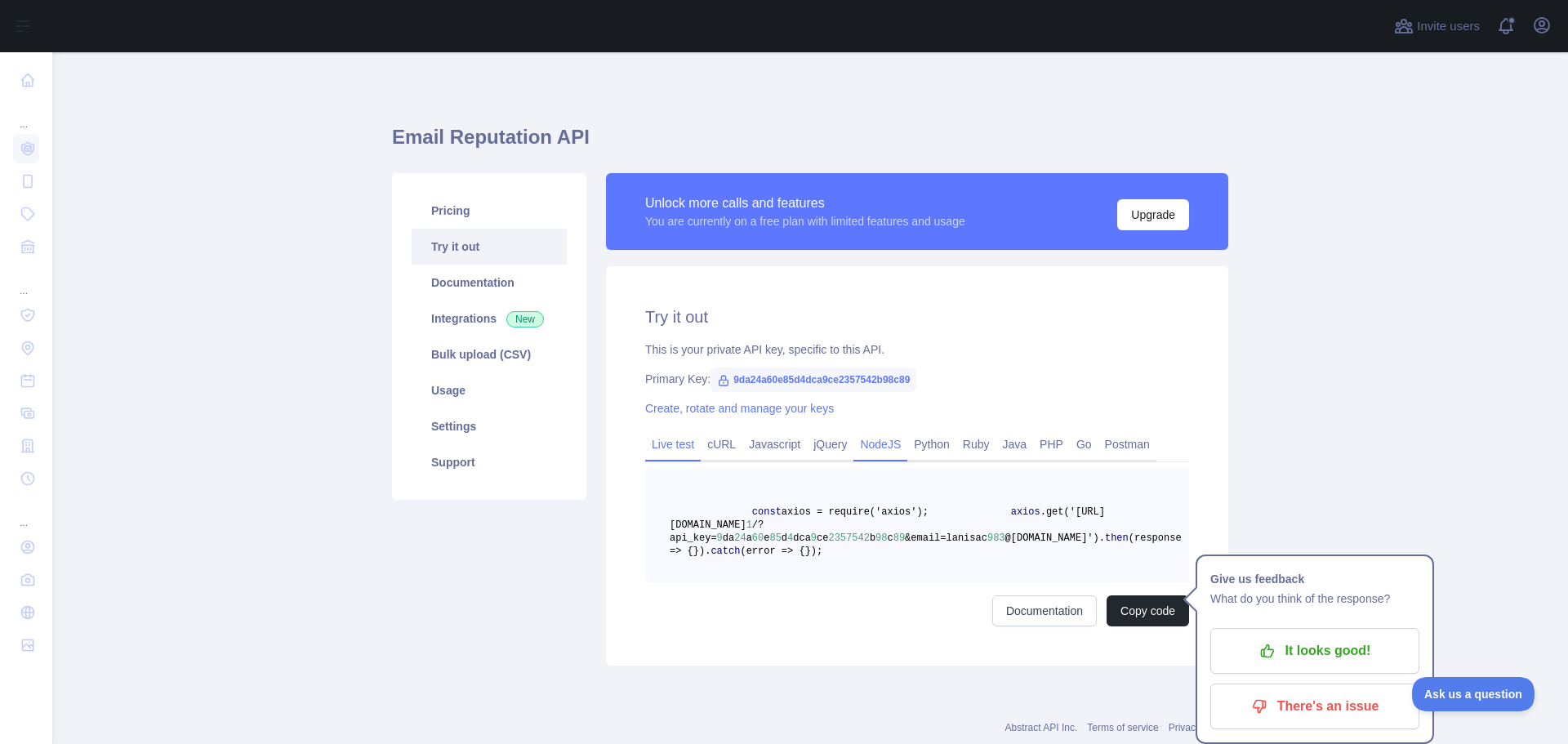
click at [671, 452] on link "Live test" at bounding box center [673, 444] width 56 height 26
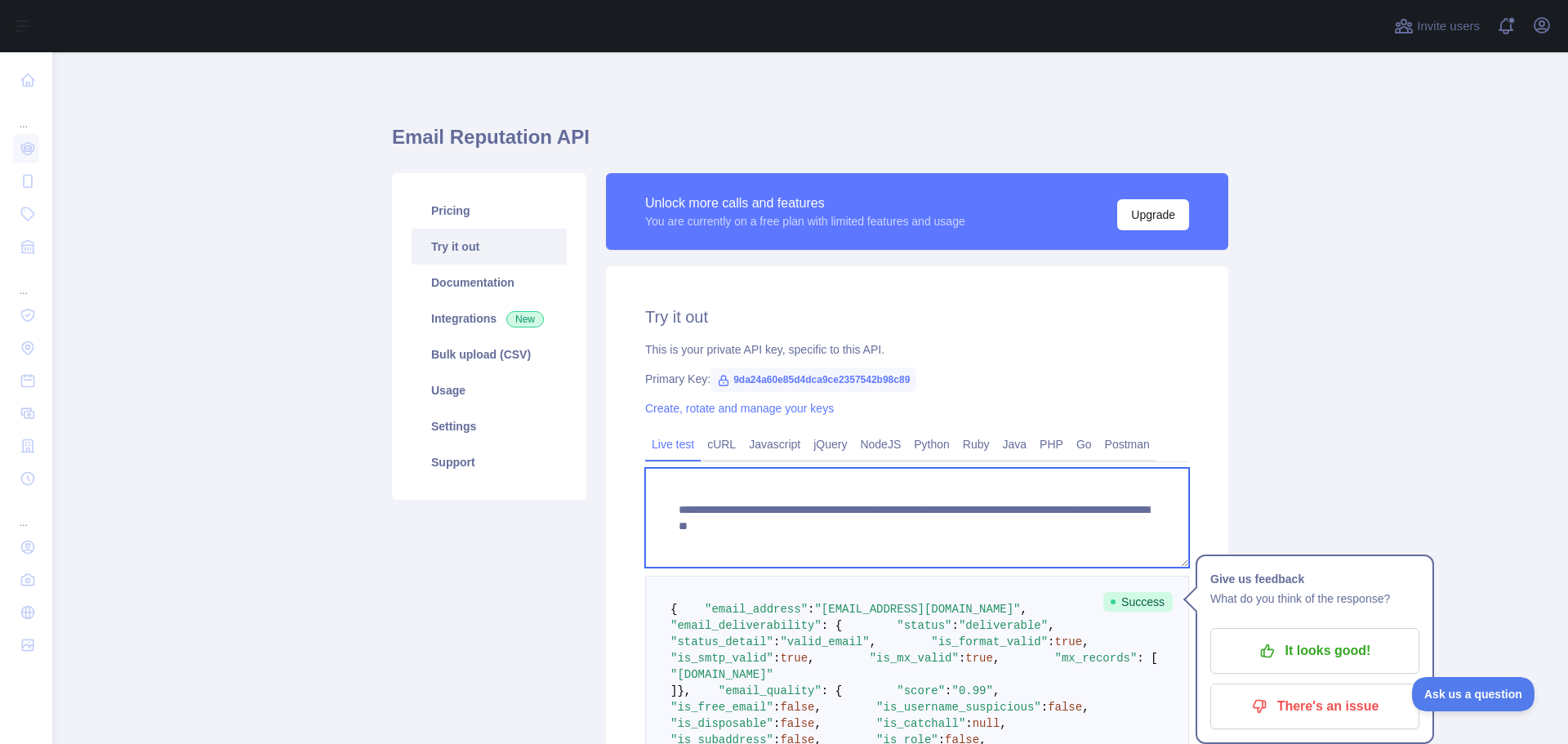
drag, startPoint x: 957, startPoint y: 528, endPoint x: 1086, endPoint y: 522, distance: 129.1
click at [1086, 522] on textarea "**********" at bounding box center [917, 518] width 544 height 100
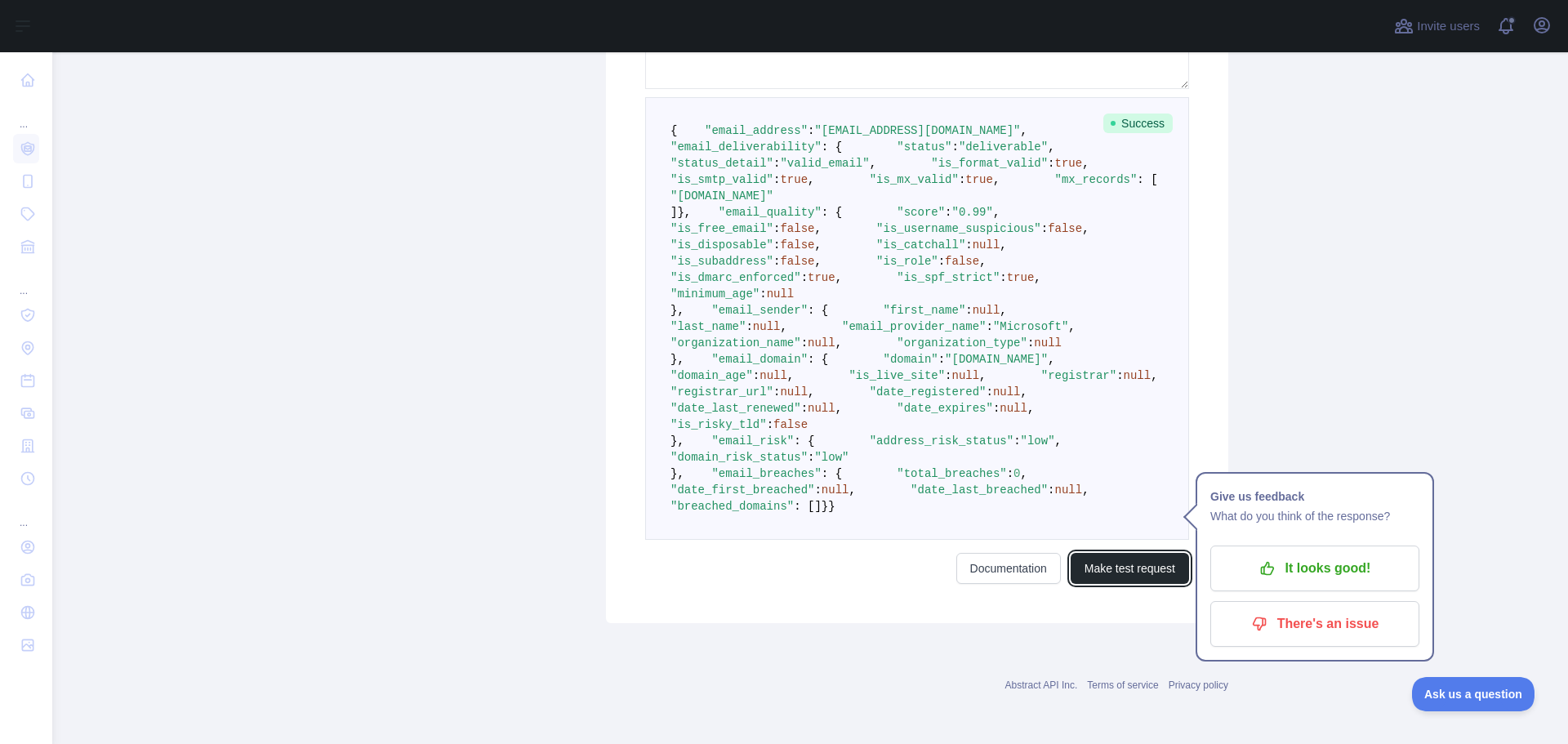
drag, startPoint x: 1141, startPoint y: 628, endPoint x: 1120, endPoint y: 609, distance: 28.3
click at [1141, 584] on button "Make test request" at bounding box center [1129, 568] width 119 height 31
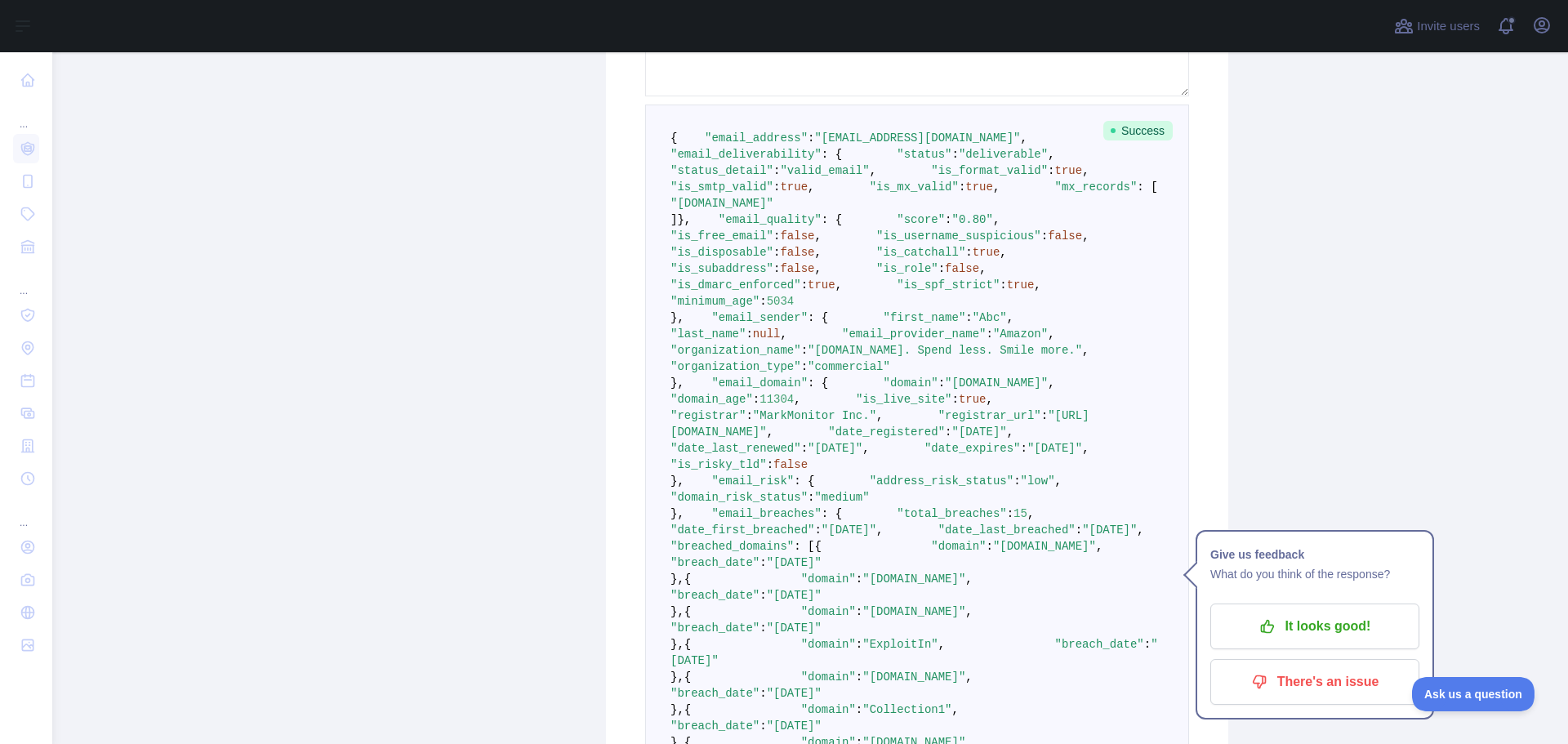
scroll to position [327, 0]
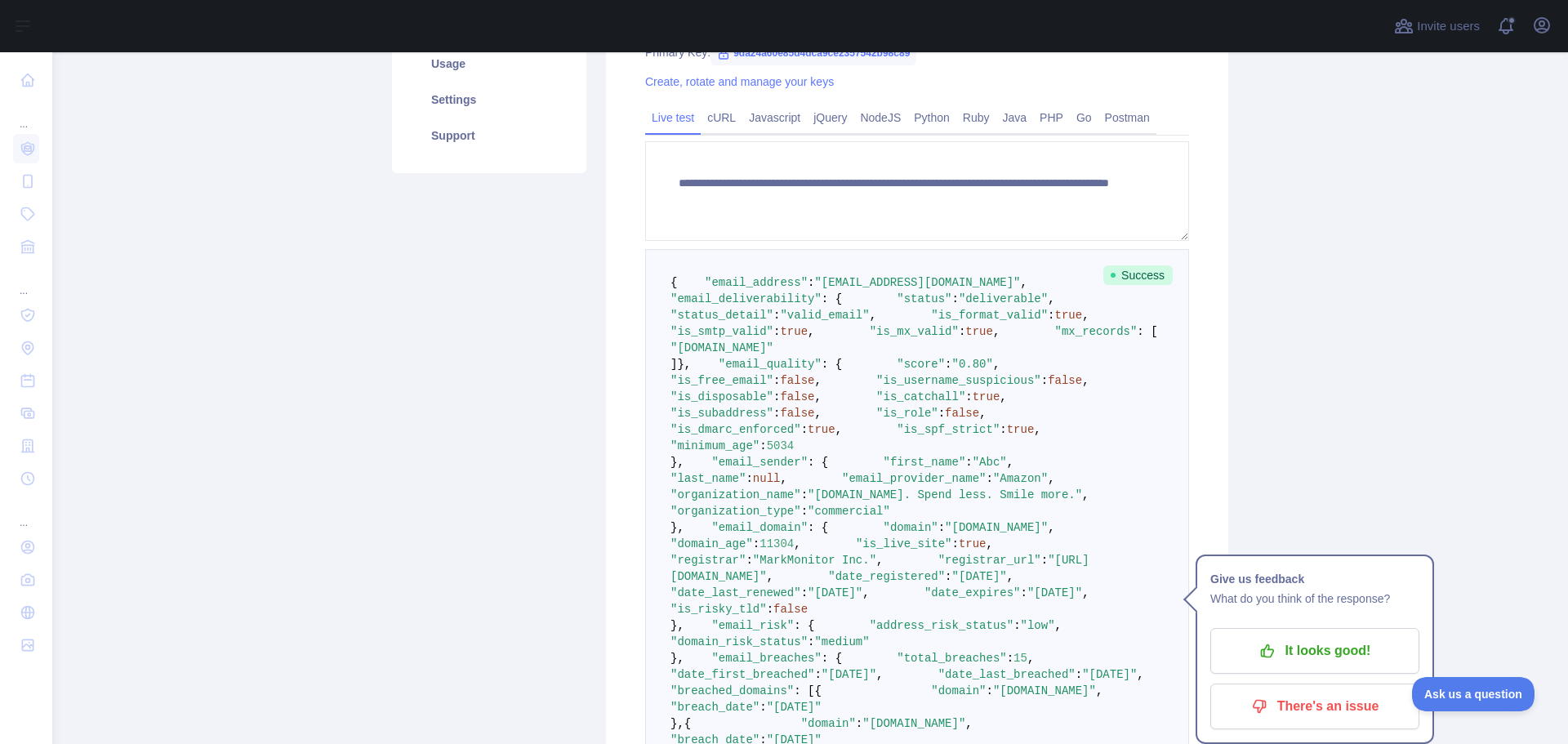
click at [958, 306] on span ""deliverable"" at bounding box center [1002, 298] width 89 height 13
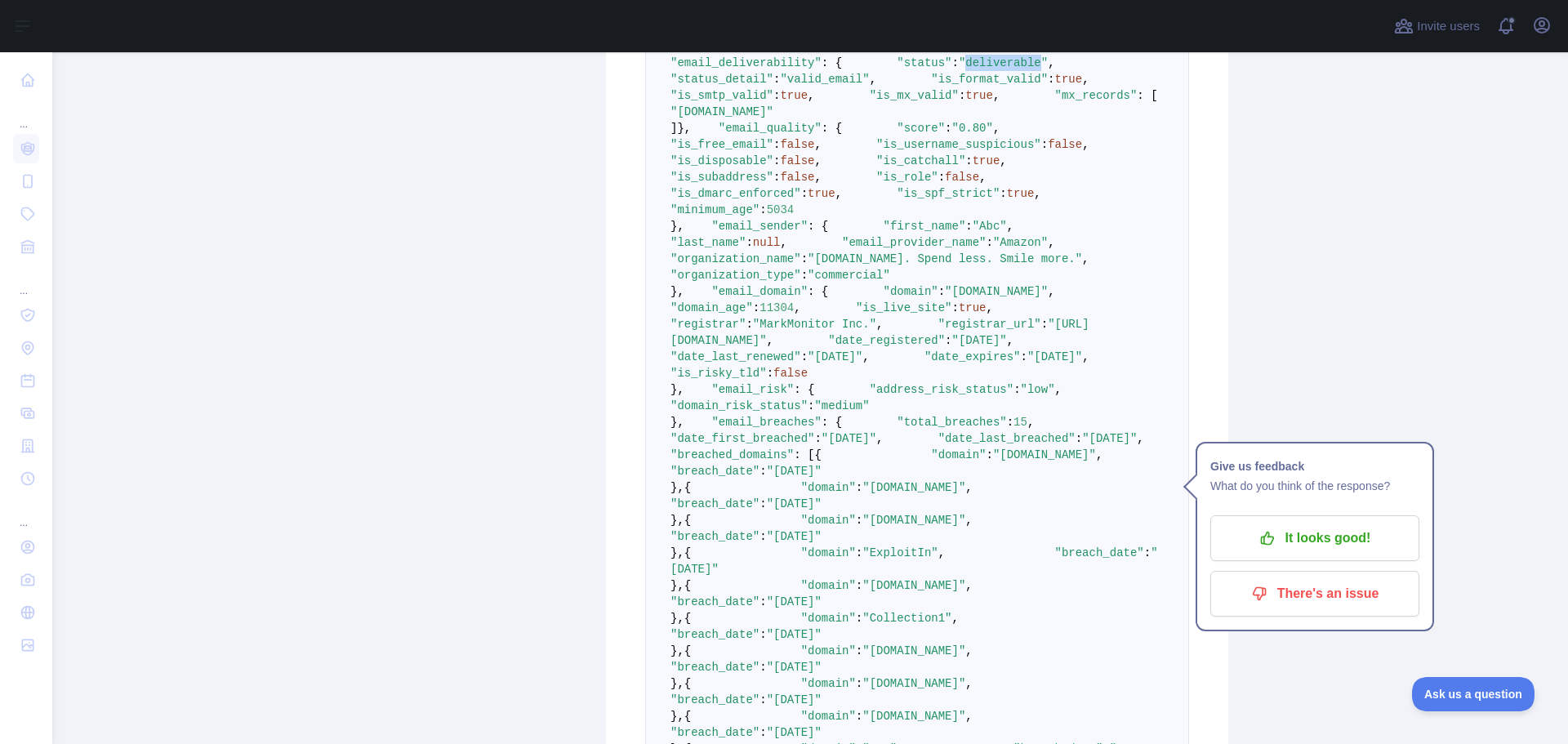
scroll to position [571, 0]
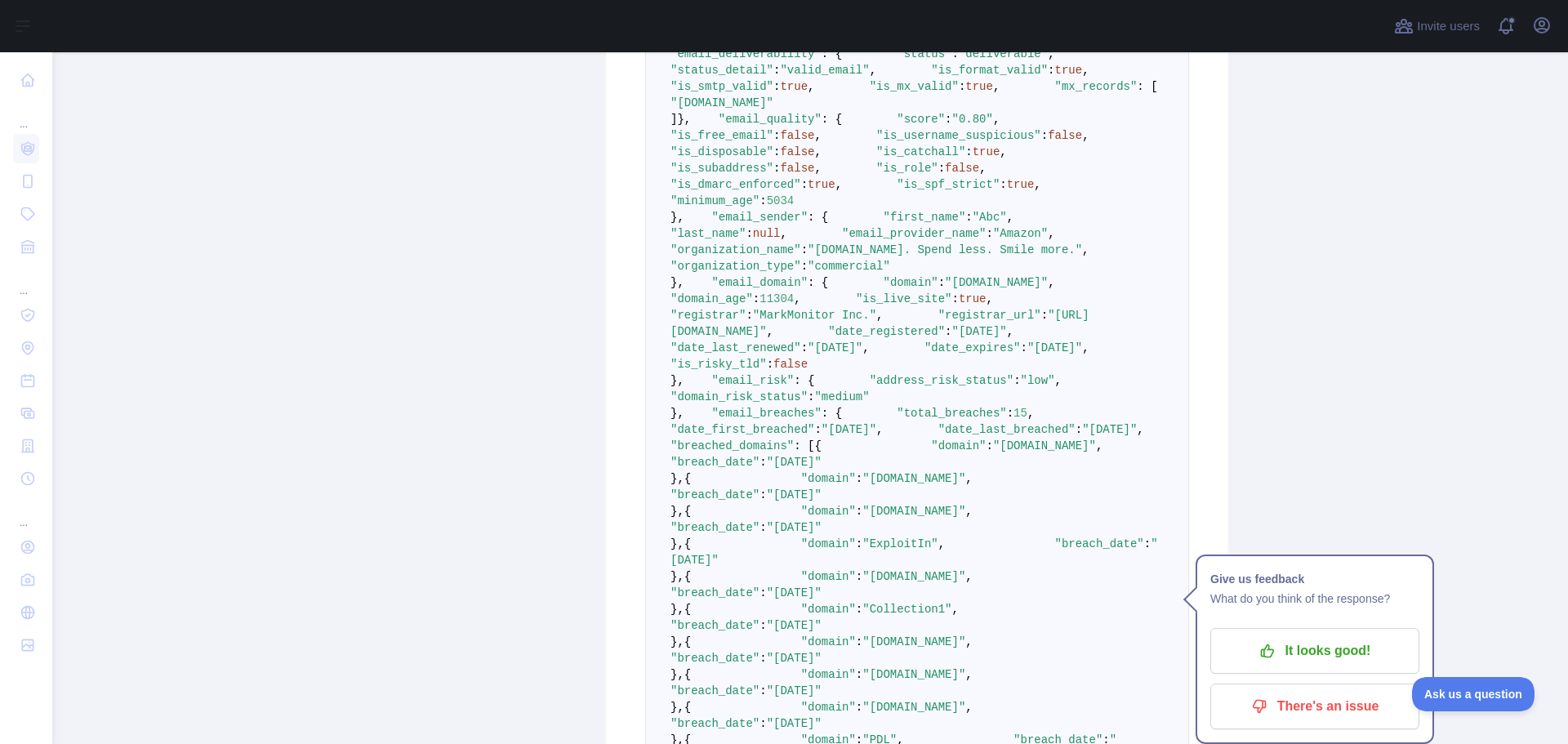
click at [743, 142] on span ""is_free_email"" at bounding box center [722, 135] width 103 height 13
click at [814, 142] on span "false" at bounding box center [797, 135] width 35 height 13
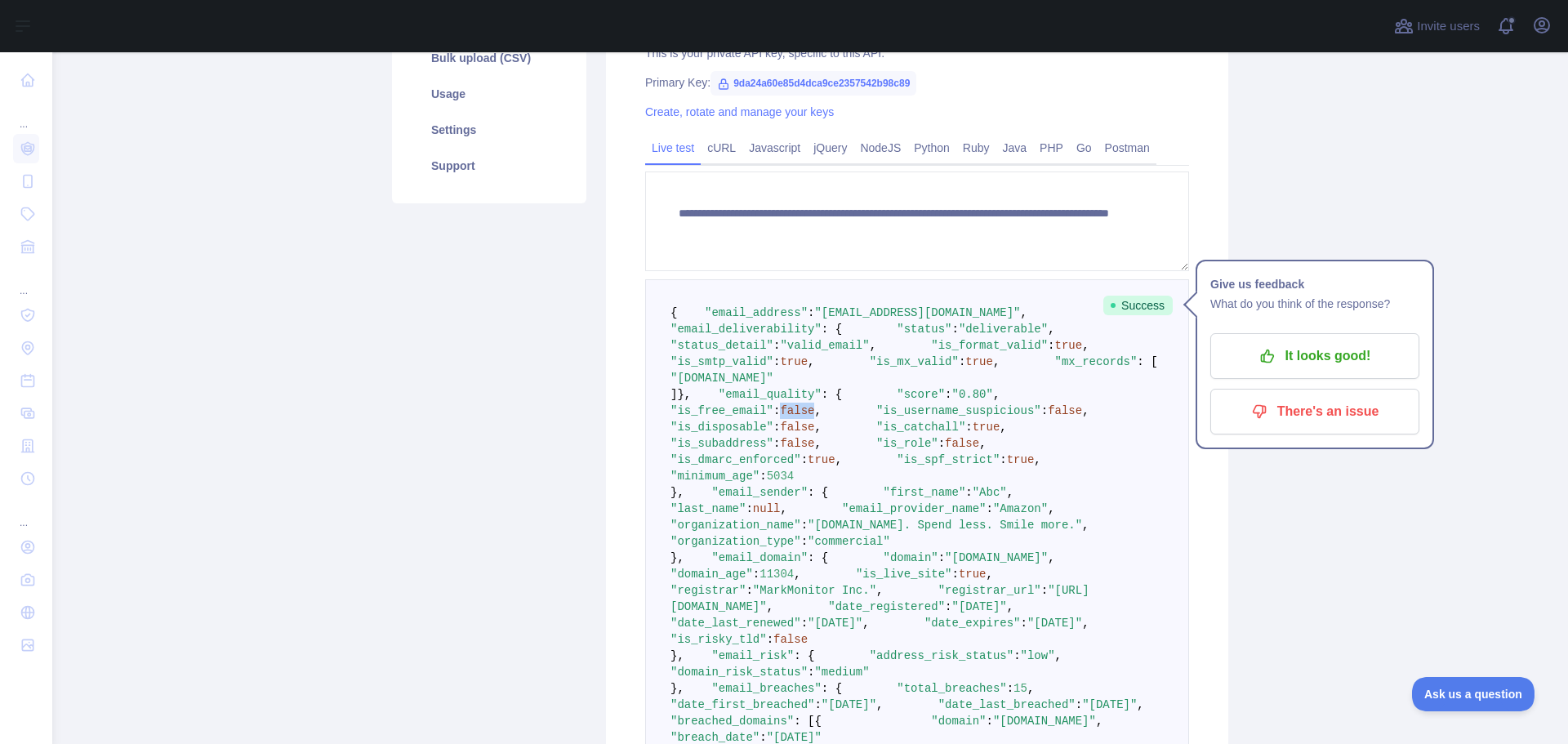
scroll to position [0, 0]
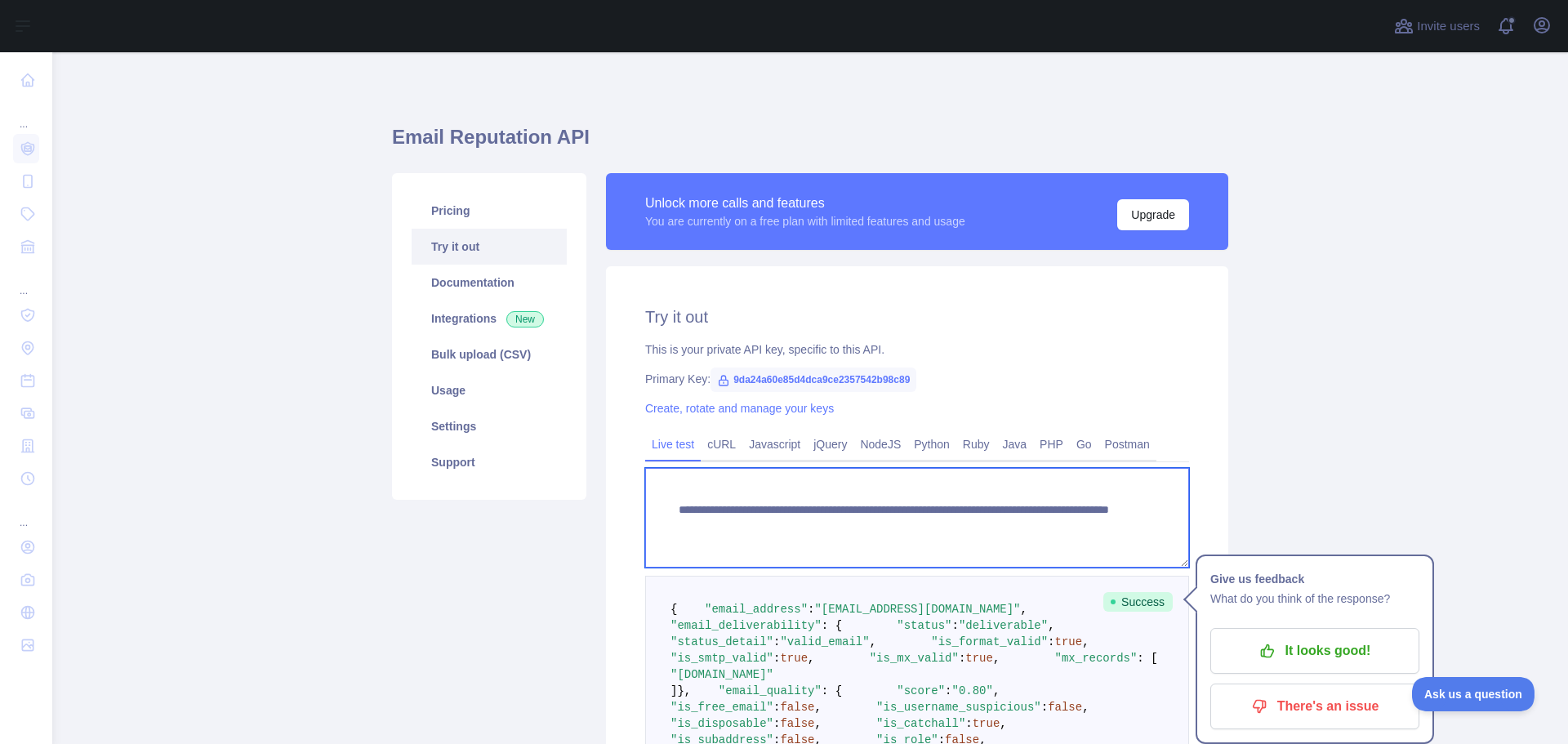
drag, startPoint x: 959, startPoint y: 526, endPoint x: 1049, endPoint y: 525, distance: 90.0
click at [1049, 525] on textarea "**********" at bounding box center [917, 518] width 544 height 100
click at [964, 532] on textarea "**********" at bounding box center [917, 518] width 544 height 100
drag, startPoint x: 958, startPoint y: 529, endPoint x: 1056, endPoint y: 520, distance: 98.4
click at [1056, 520] on textarea "**********" at bounding box center [917, 518] width 544 height 100
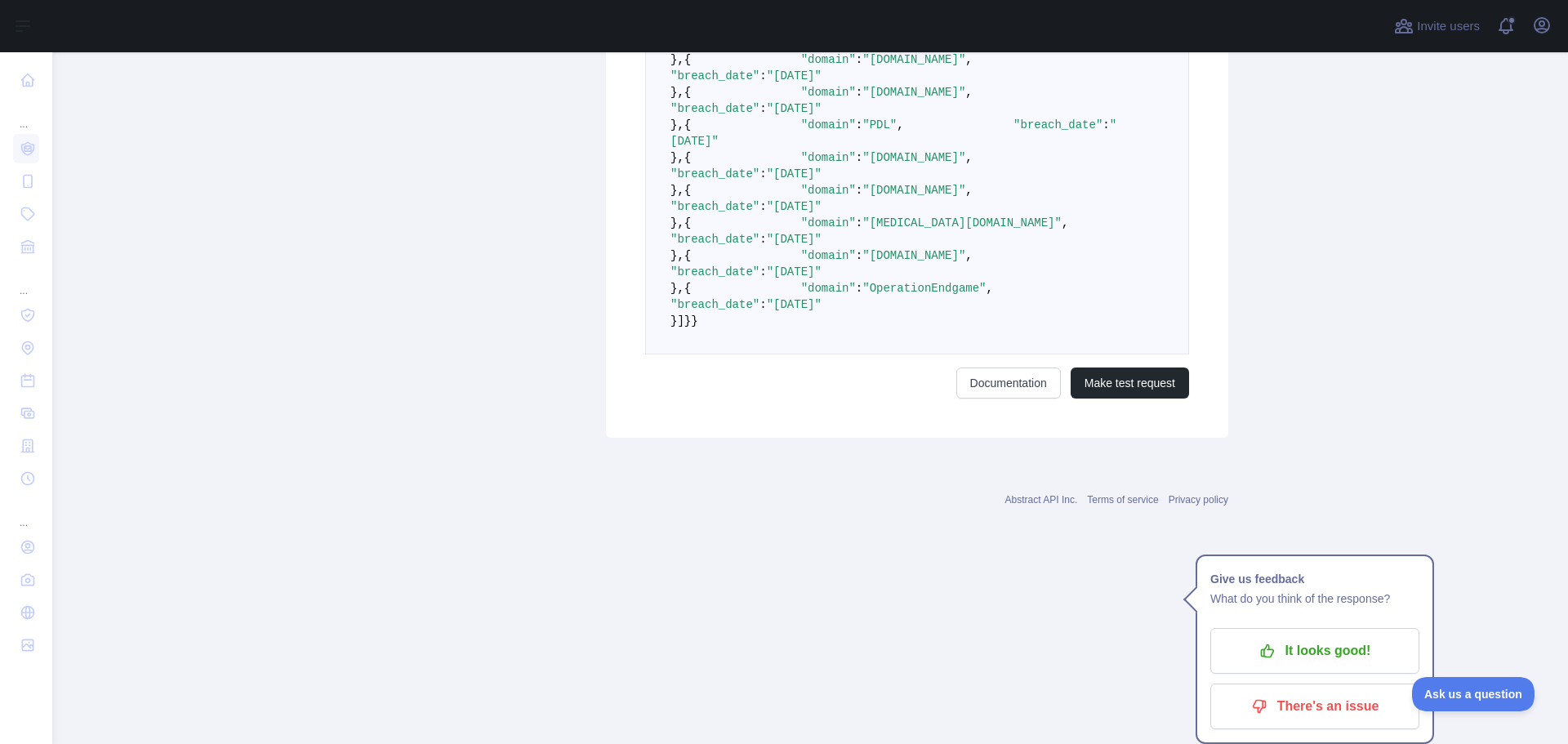
scroll to position [1948, 0]
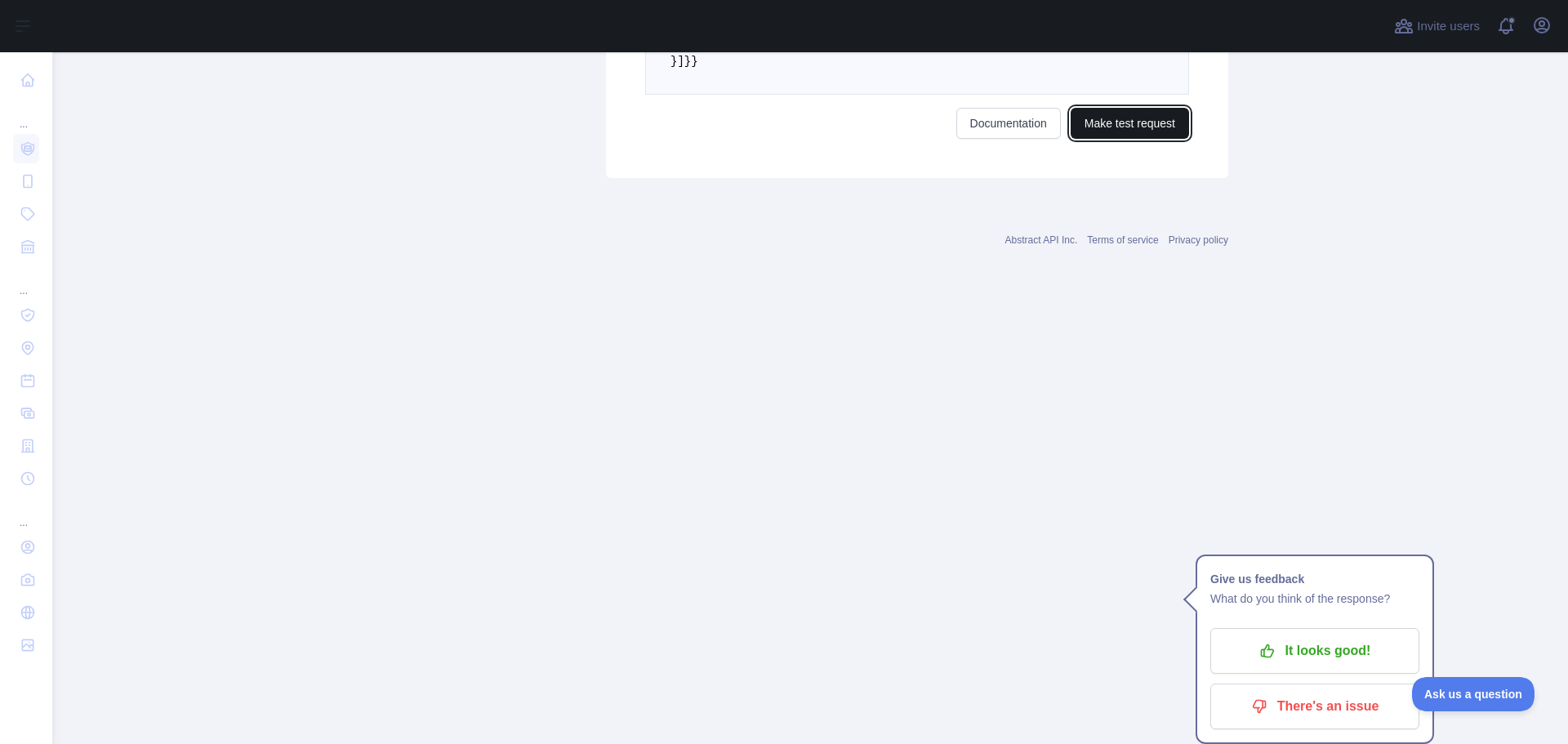
drag, startPoint x: 1135, startPoint y: 571, endPoint x: 1118, endPoint y: 537, distance: 38.0
click at [1135, 139] on button "Make test request" at bounding box center [1129, 123] width 119 height 31
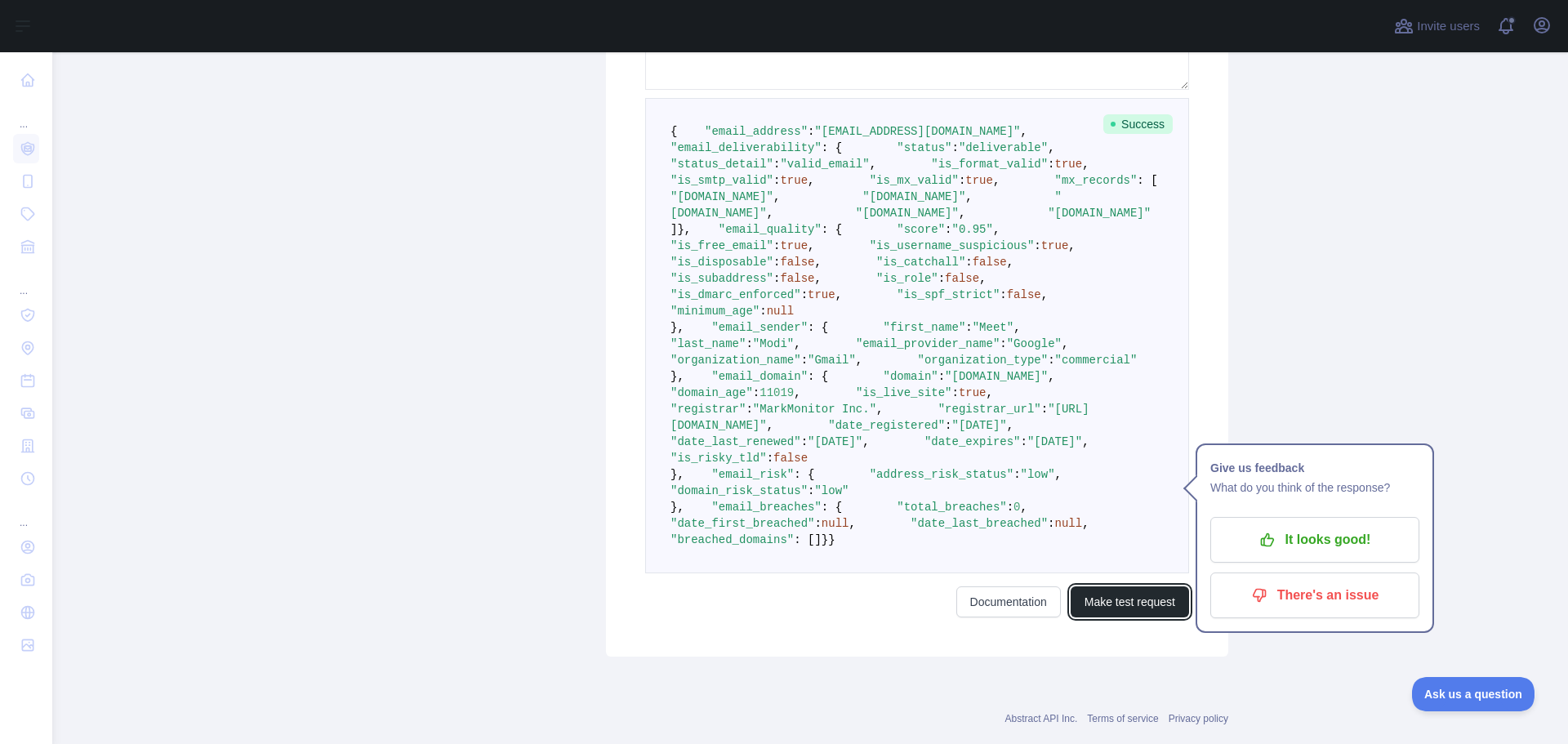
scroll to position [571, 0]
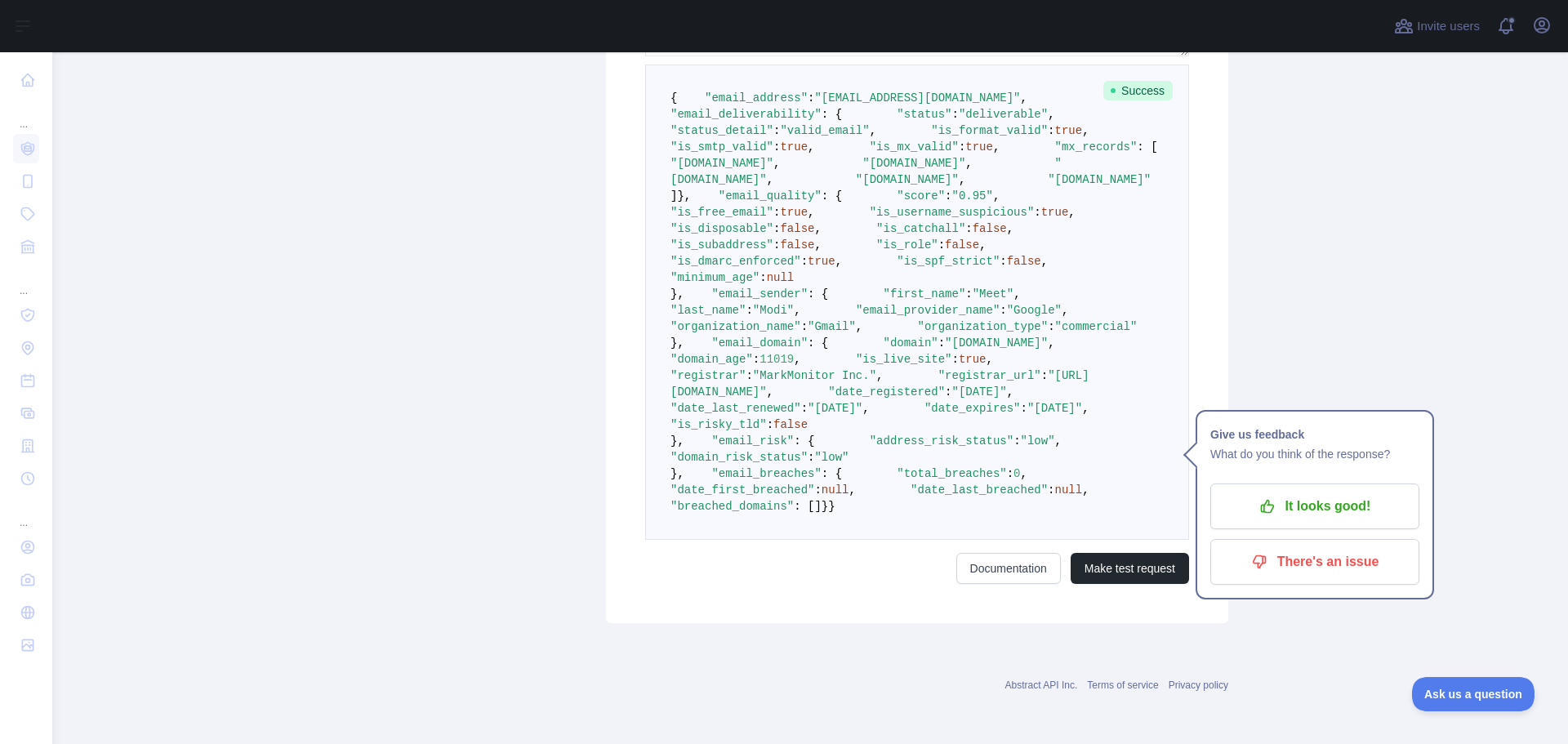
click at [758, 218] on span ""is_free_email"" at bounding box center [722, 212] width 103 height 13
click at [814, 218] on span "," at bounding box center [811, 212] width 7 height 13
click at [808, 218] on span "true" at bounding box center [793, 212] width 28 height 13
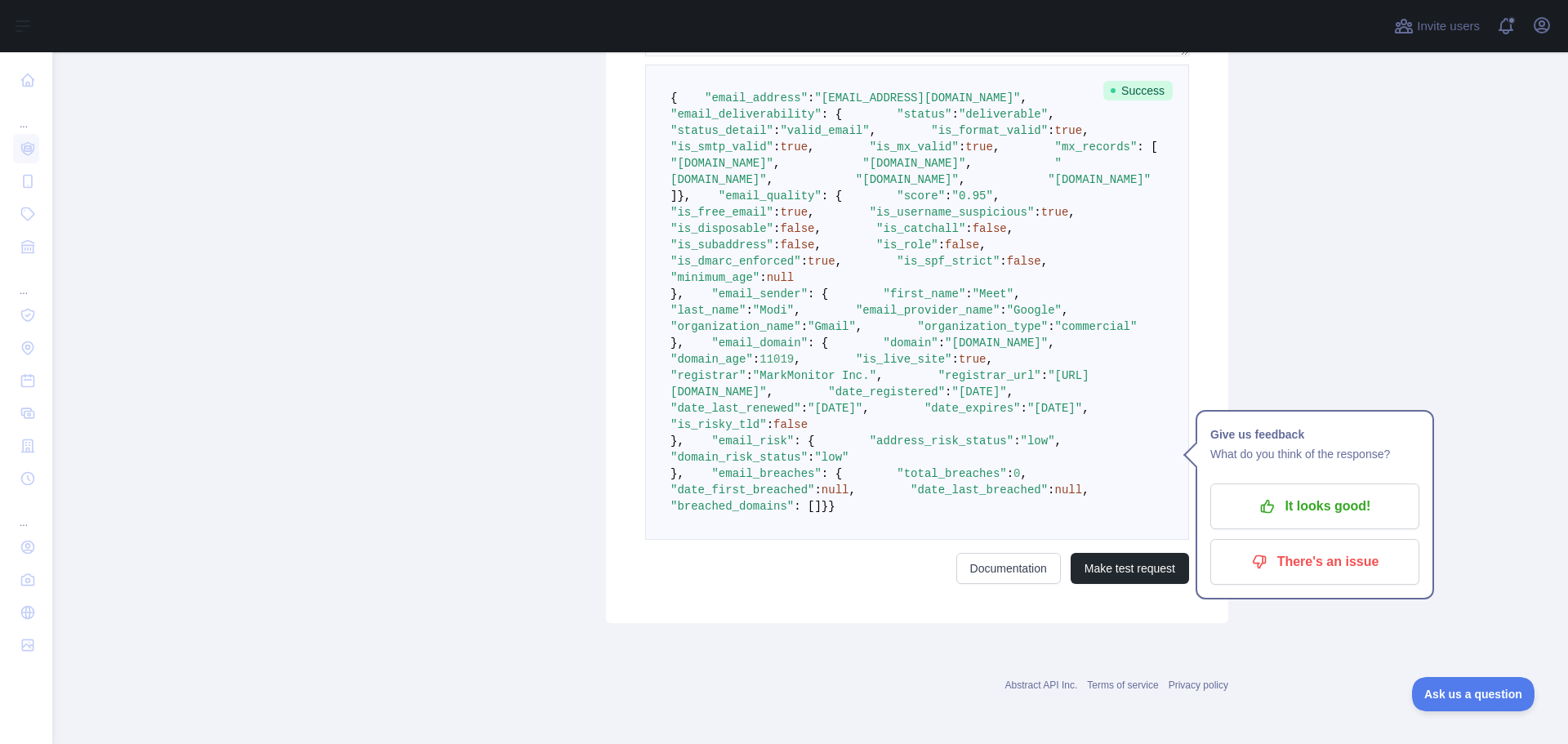
click at [901, 379] on pre "{ "email_address" : "modimeet347@gmail.com" , "email_deliverability" : { "statu…" at bounding box center [917, 301] width 544 height 475
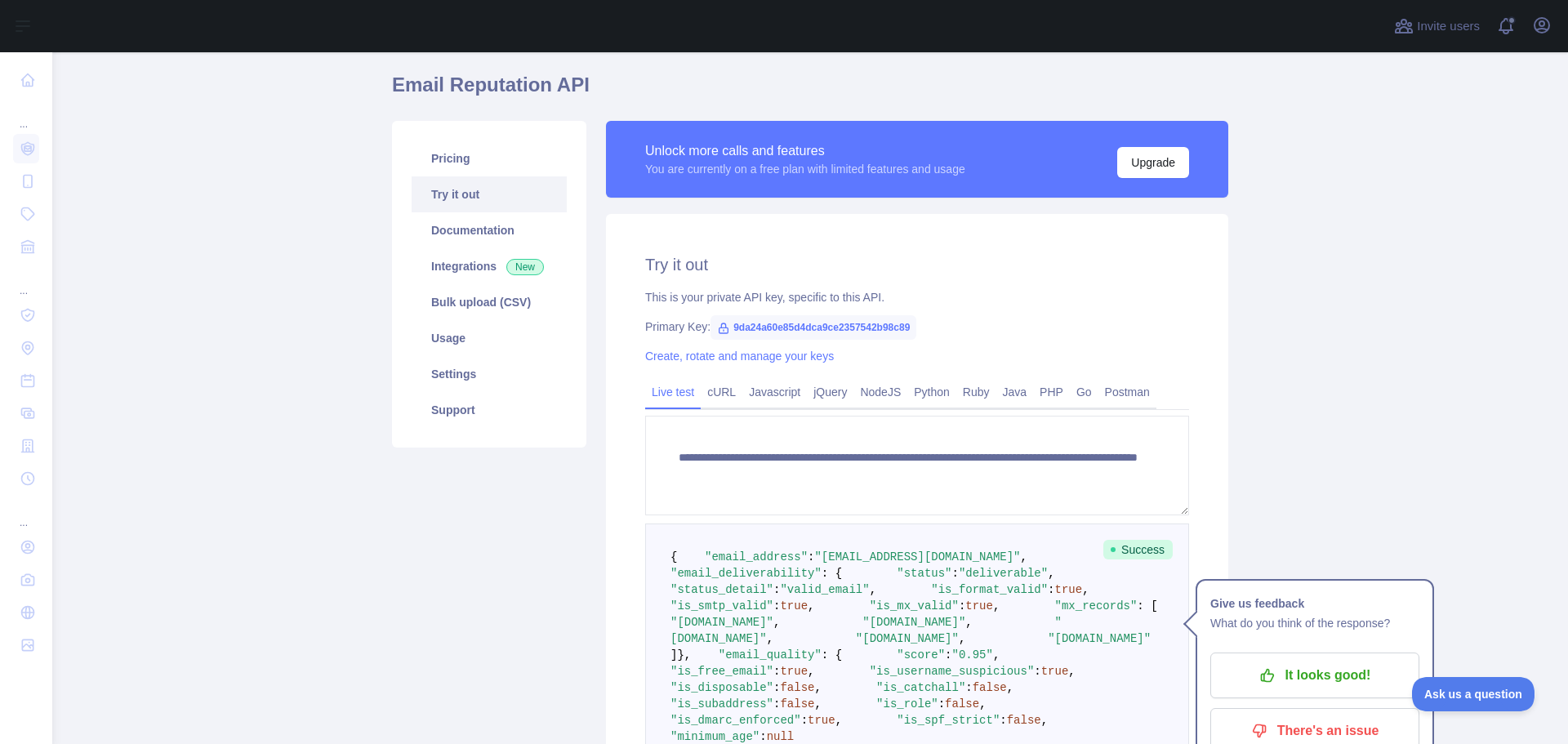
scroll to position [0, 0]
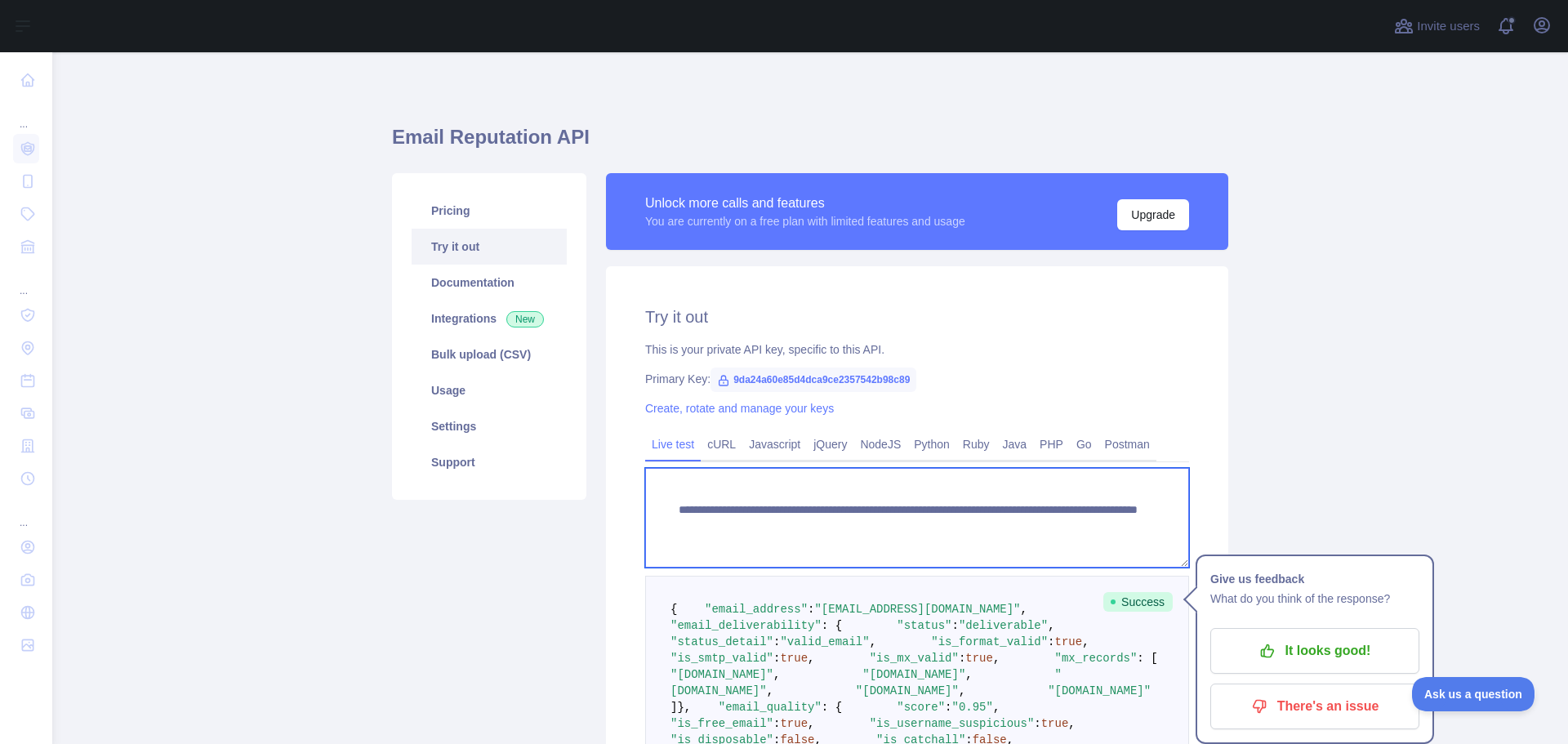
drag, startPoint x: 958, startPoint y: 526, endPoint x: 1101, endPoint y: 519, distance: 143.2
click at [1101, 519] on textarea "**********" at bounding box center [917, 518] width 544 height 100
paste textarea "*"
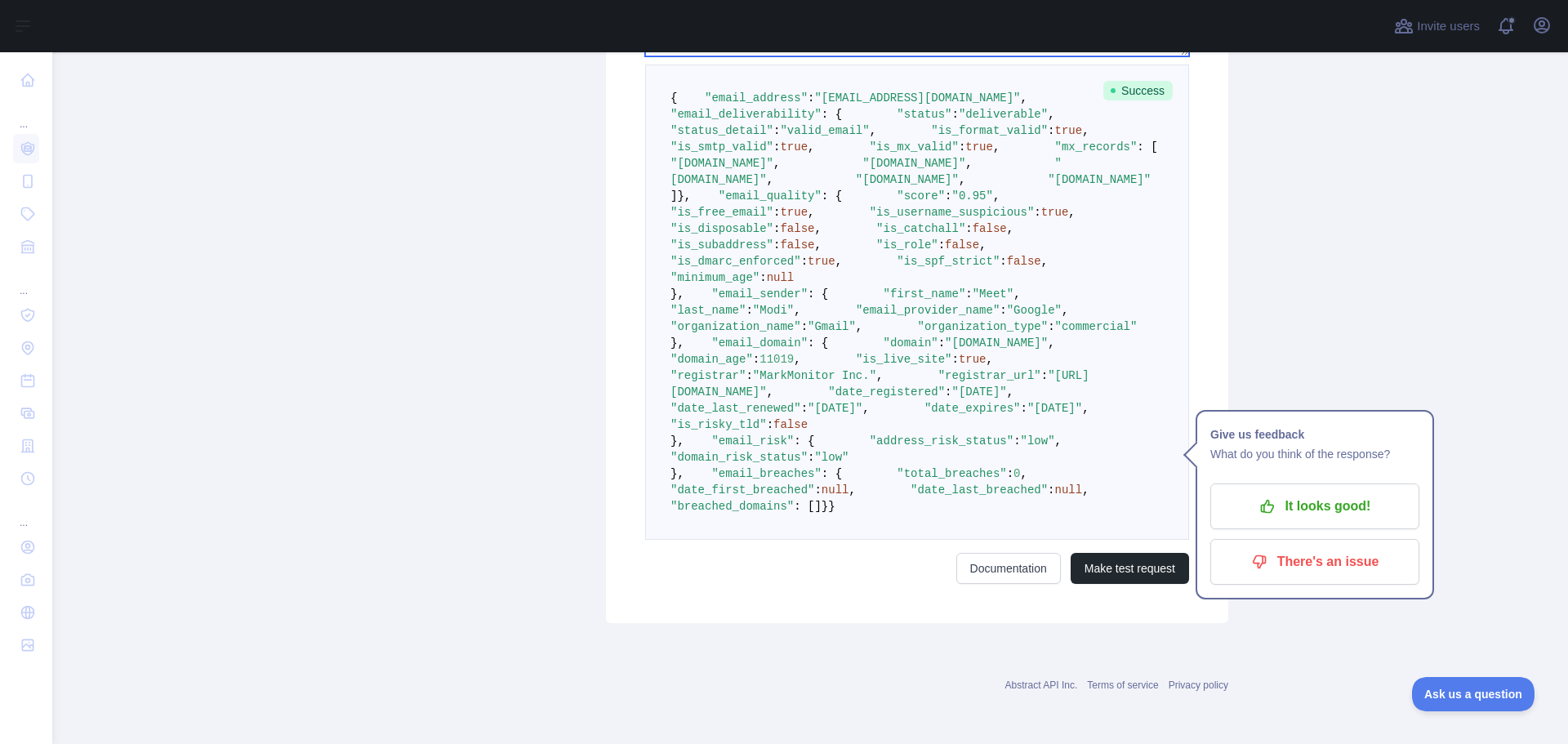
scroll to position [979, 0]
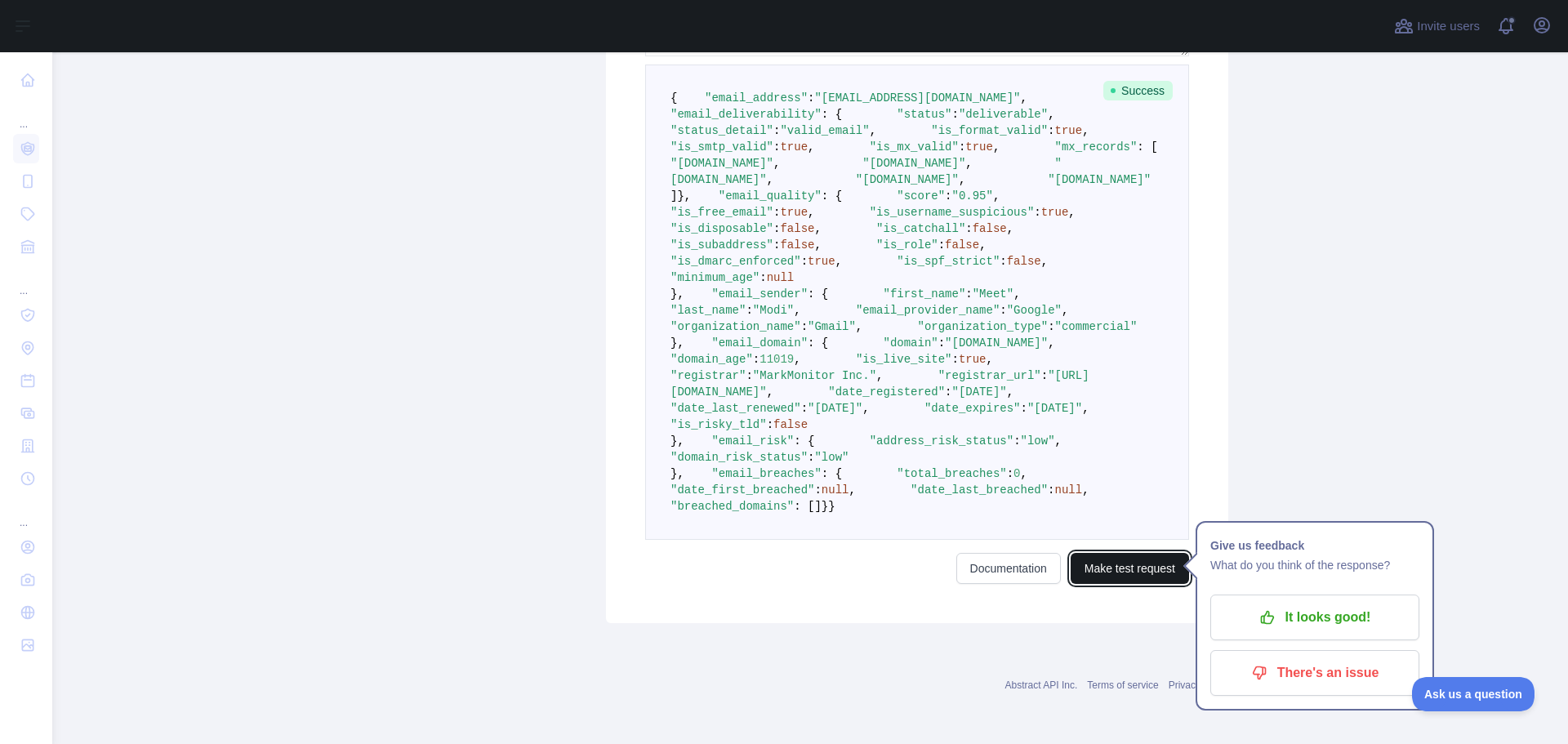
click at [1128, 584] on button "Make test request" at bounding box center [1129, 568] width 119 height 31
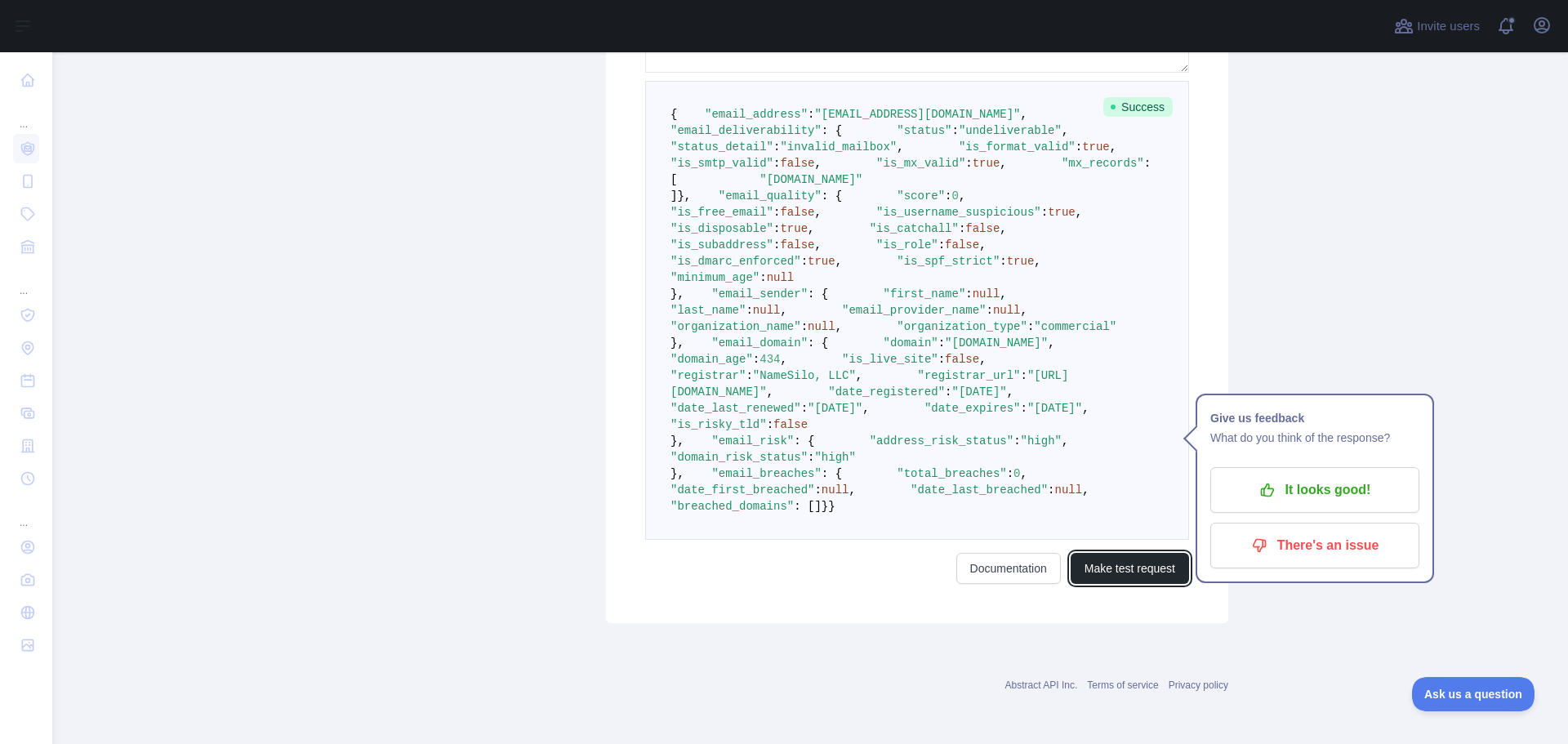
scroll to position [626, 0]
click at [761, 333] on span ""organization_name"" at bounding box center [736, 326] width 130 height 13
click at [897, 333] on span ""organization_type"" at bounding box center [962, 326] width 130 height 13
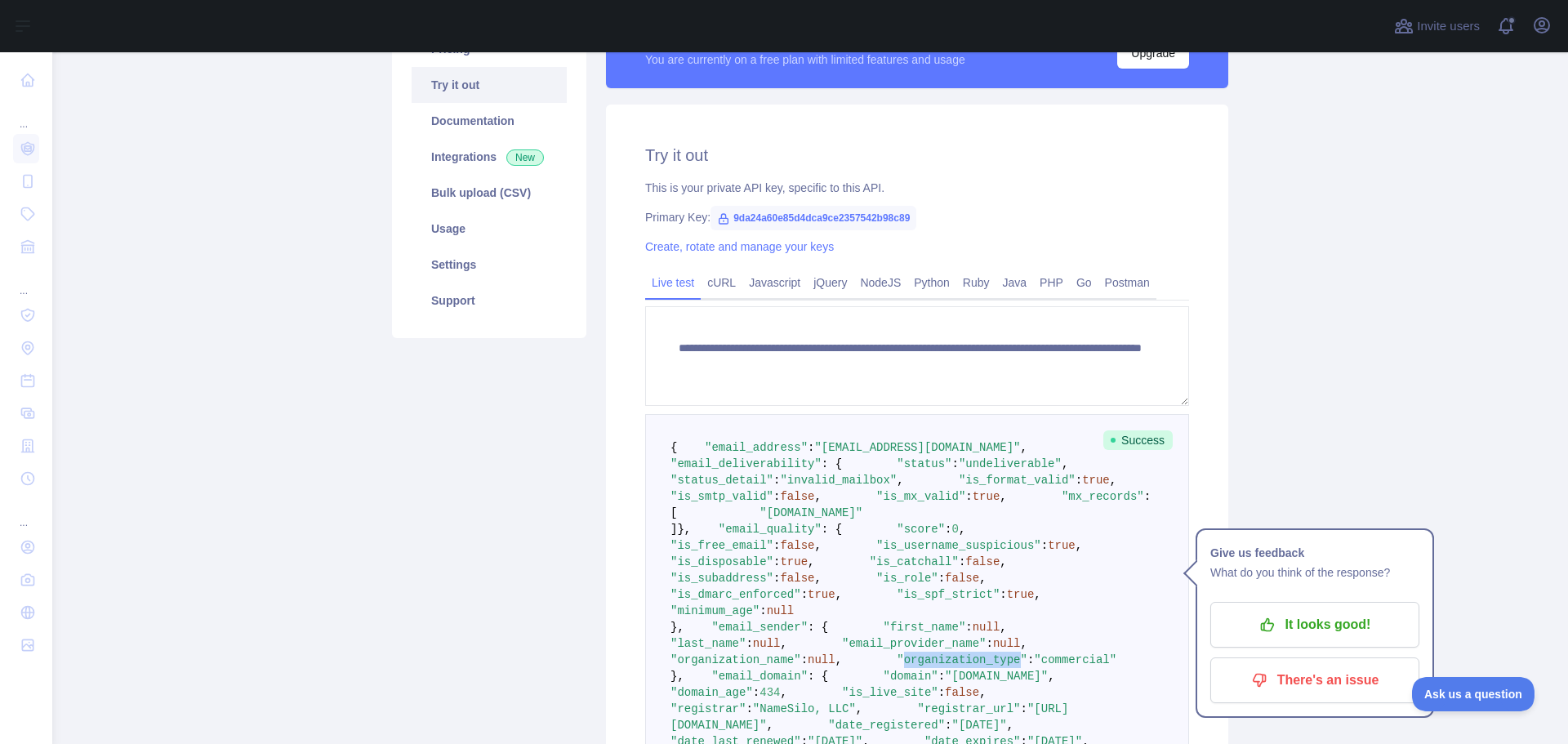
scroll to position [135, 0]
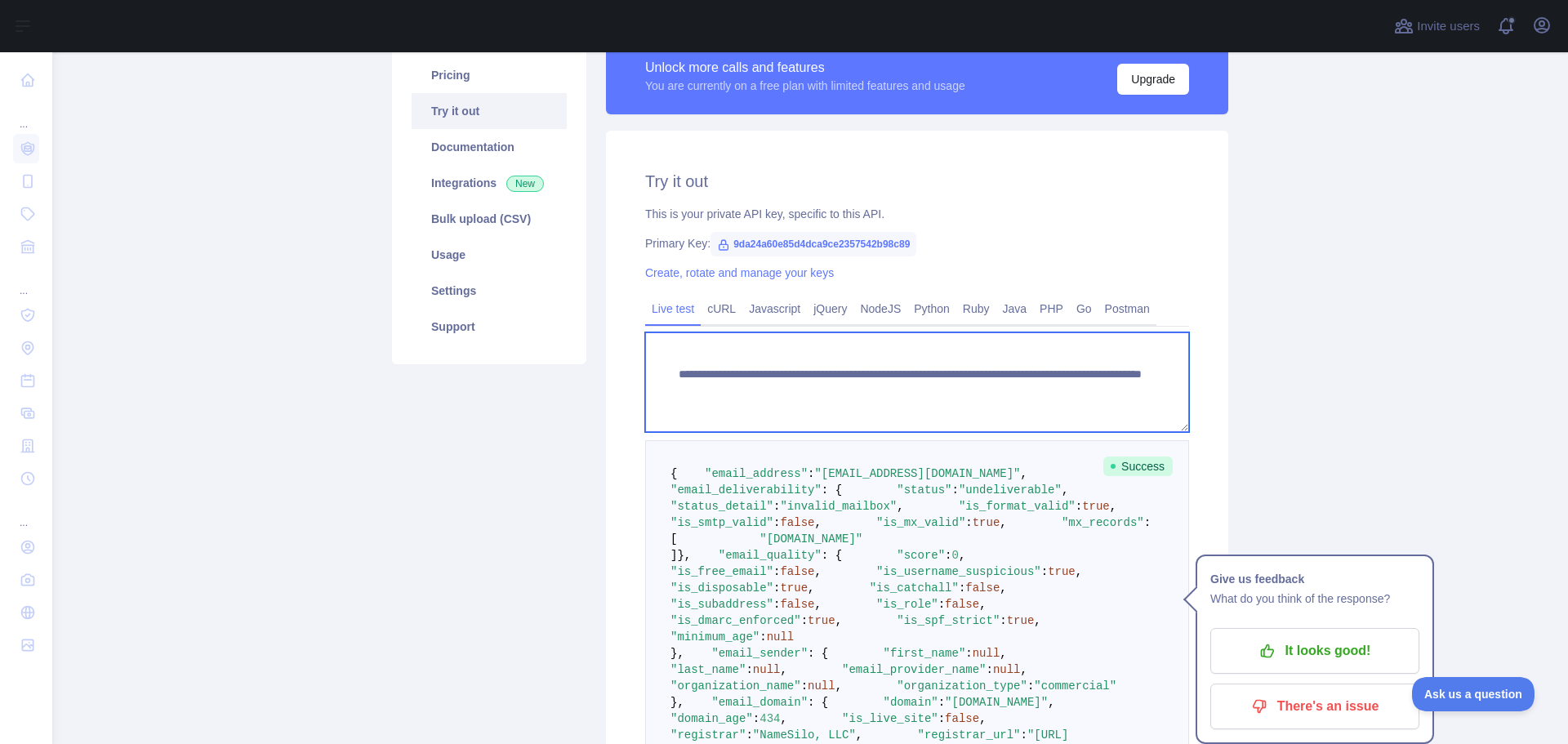
drag, startPoint x: 958, startPoint y: 389, endPoint x: 1106, endPoint y: 390, distance: 148.0
click at [1106, 390] on textarea "**********" at bounding box center [917, 383] width 544 height 100
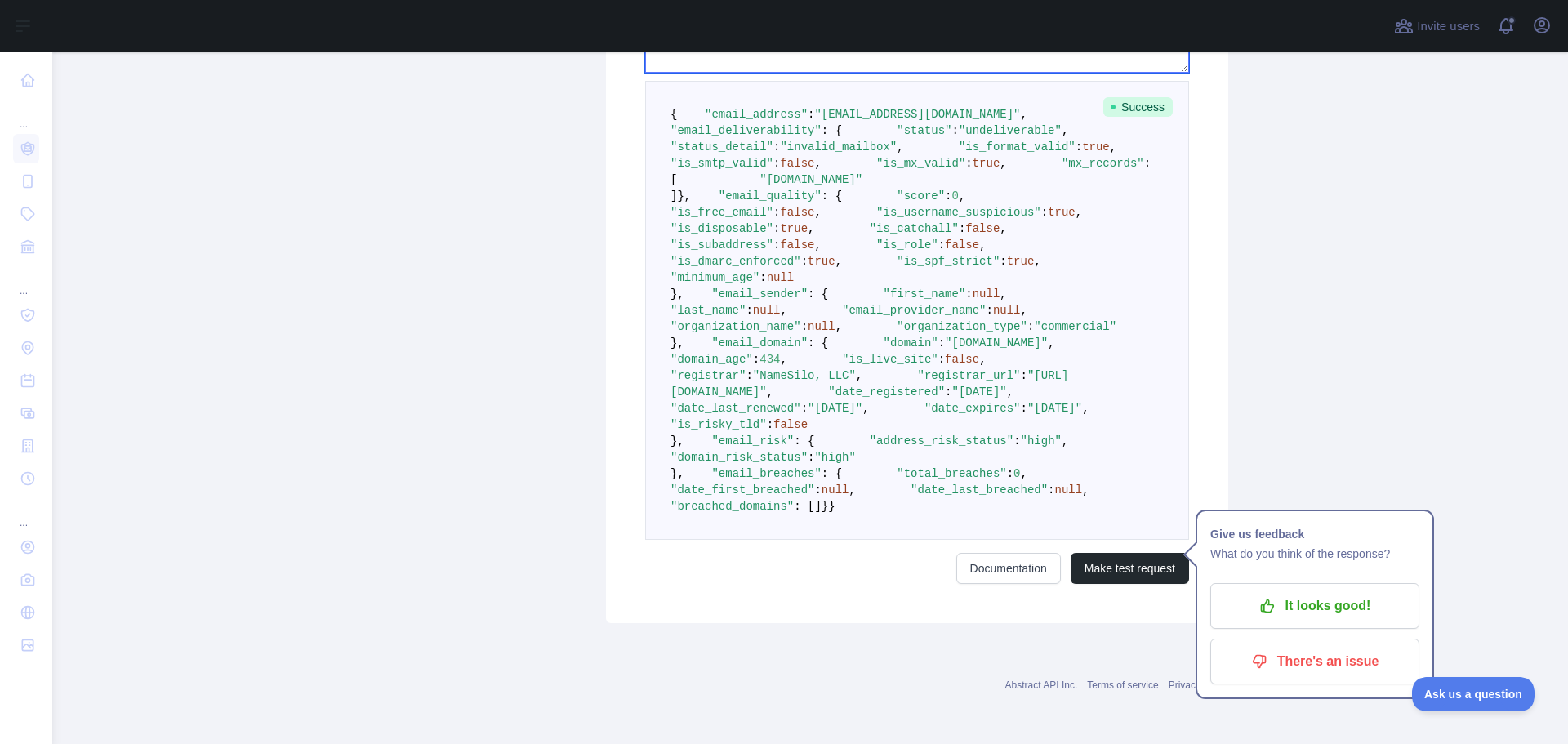
scroll to position [952, 0]
type textarea "**********"
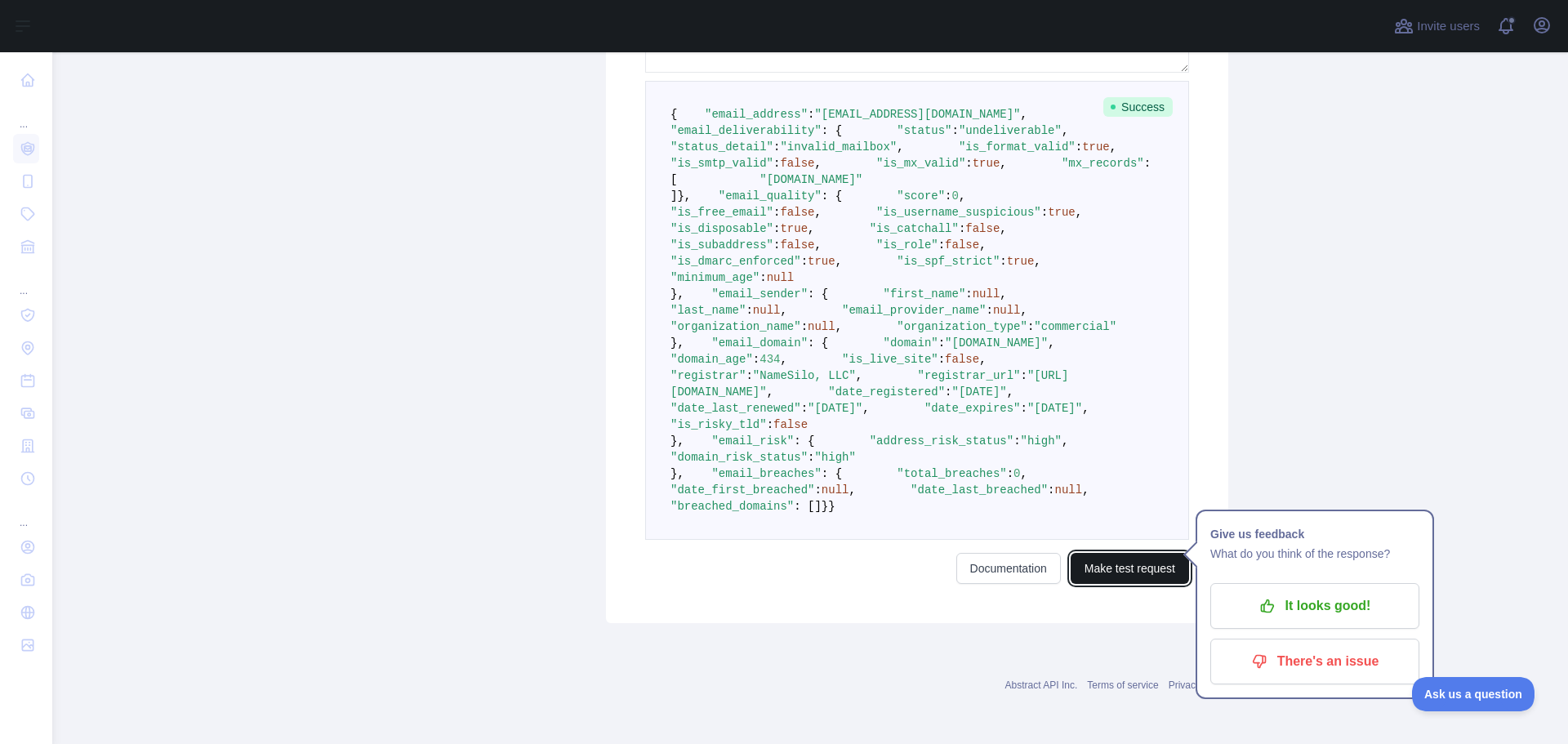
click at [1131, 570] on button "Make test request" at bounding box center [1129, 568] width 119 height 31
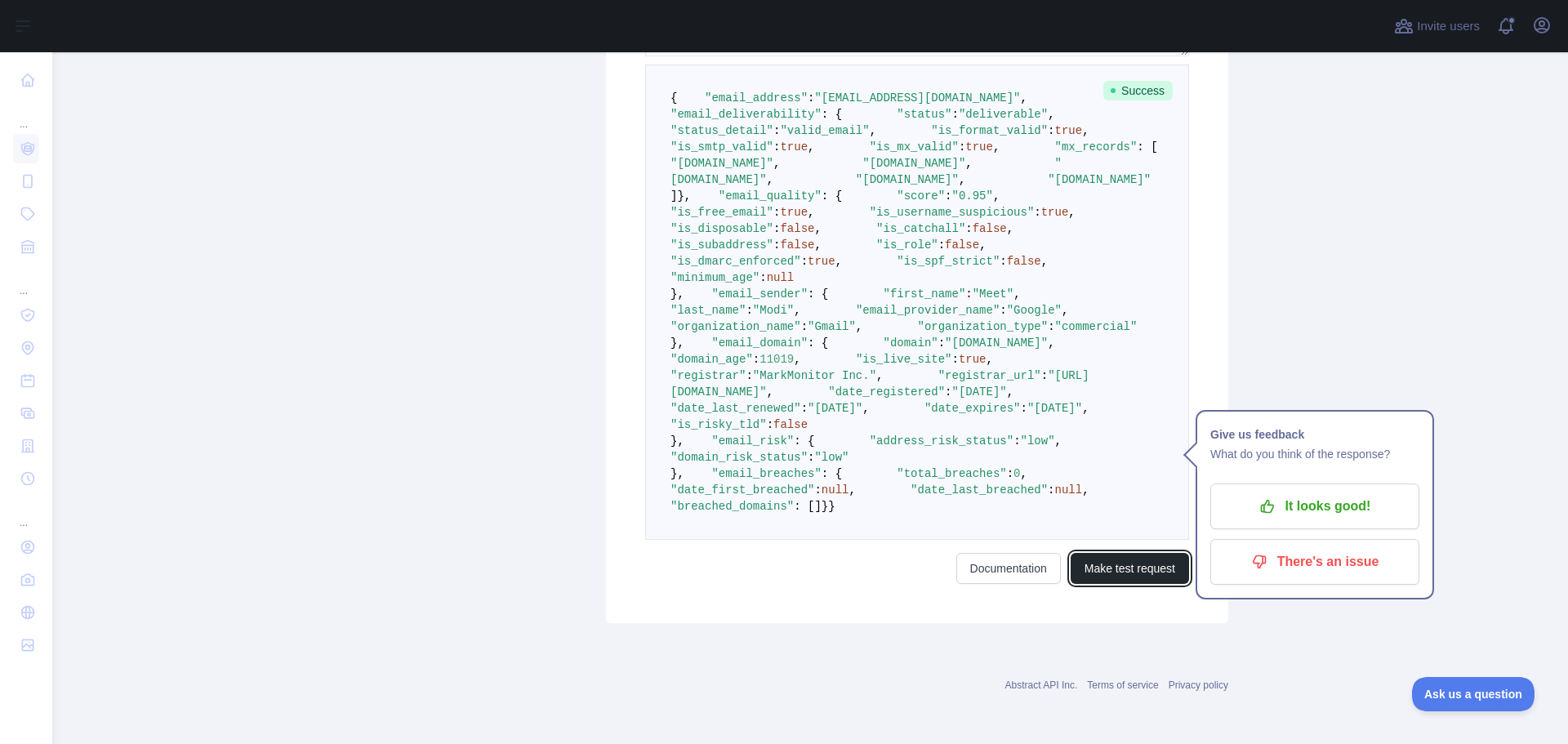
scroll to position [772, 0]
click at [1055, 333] on span ""commercial"" at bounding box center [1096, 326] width 82 height 13
click at [936, 397] on pre "{ "email_address" : "modimeet347@gmail.com" , "email_deliverability" : { "statu…" at bounding box center [917, 301] width 544 height 475
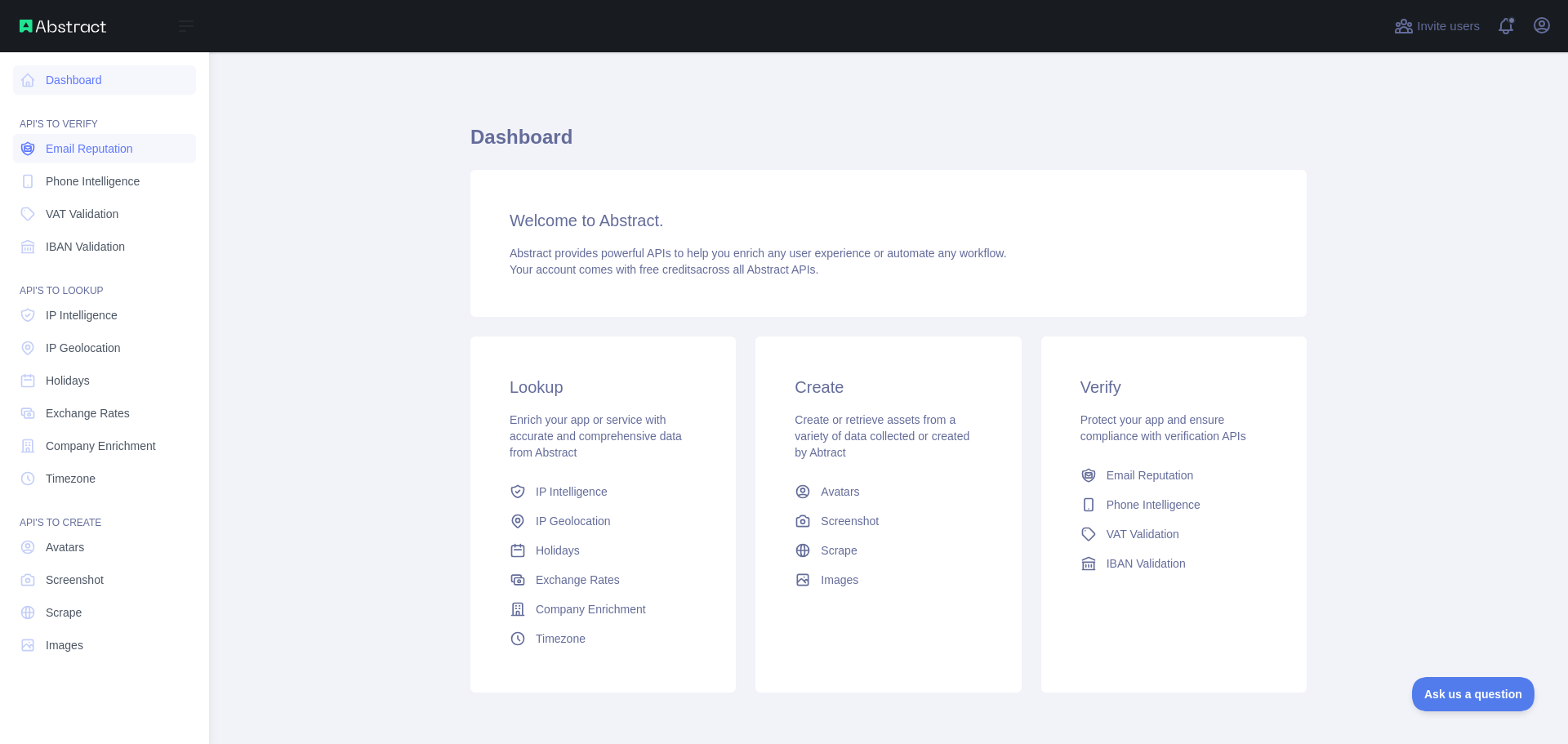
click at [112, 149] on span "Email Reputation" at bounding box center [89, 148] width 87 height 16
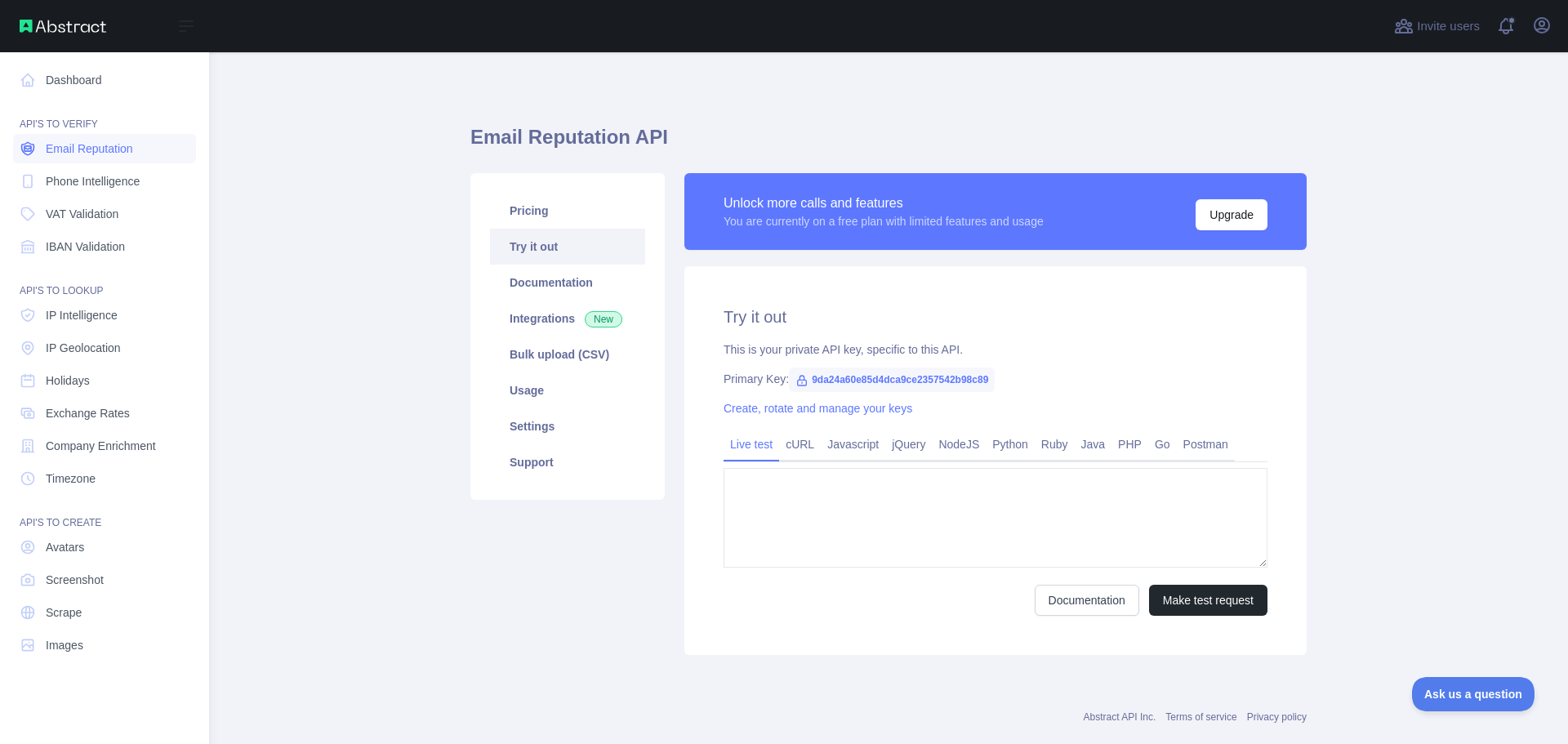
type textarea "**********"
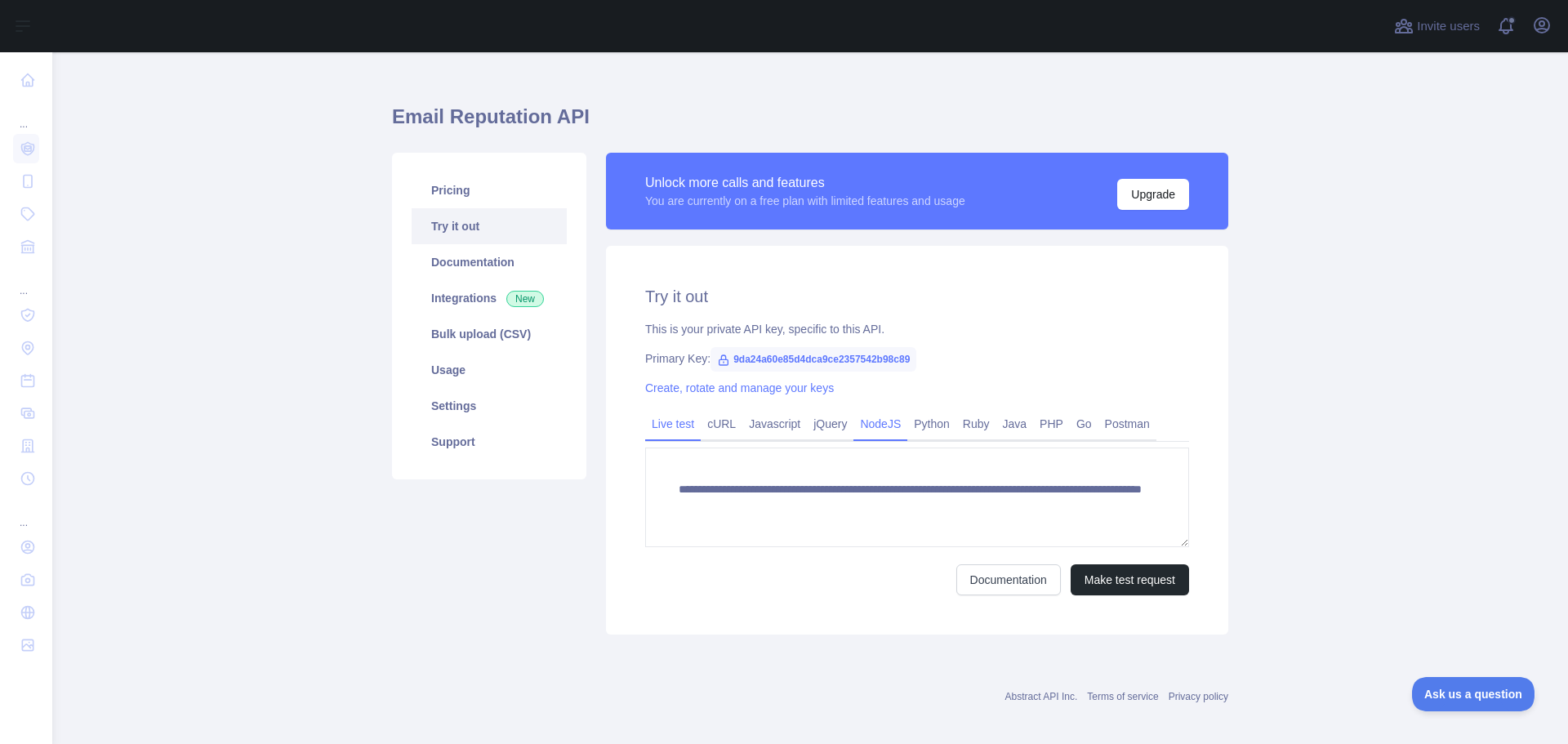
scroll to position [32, 0]
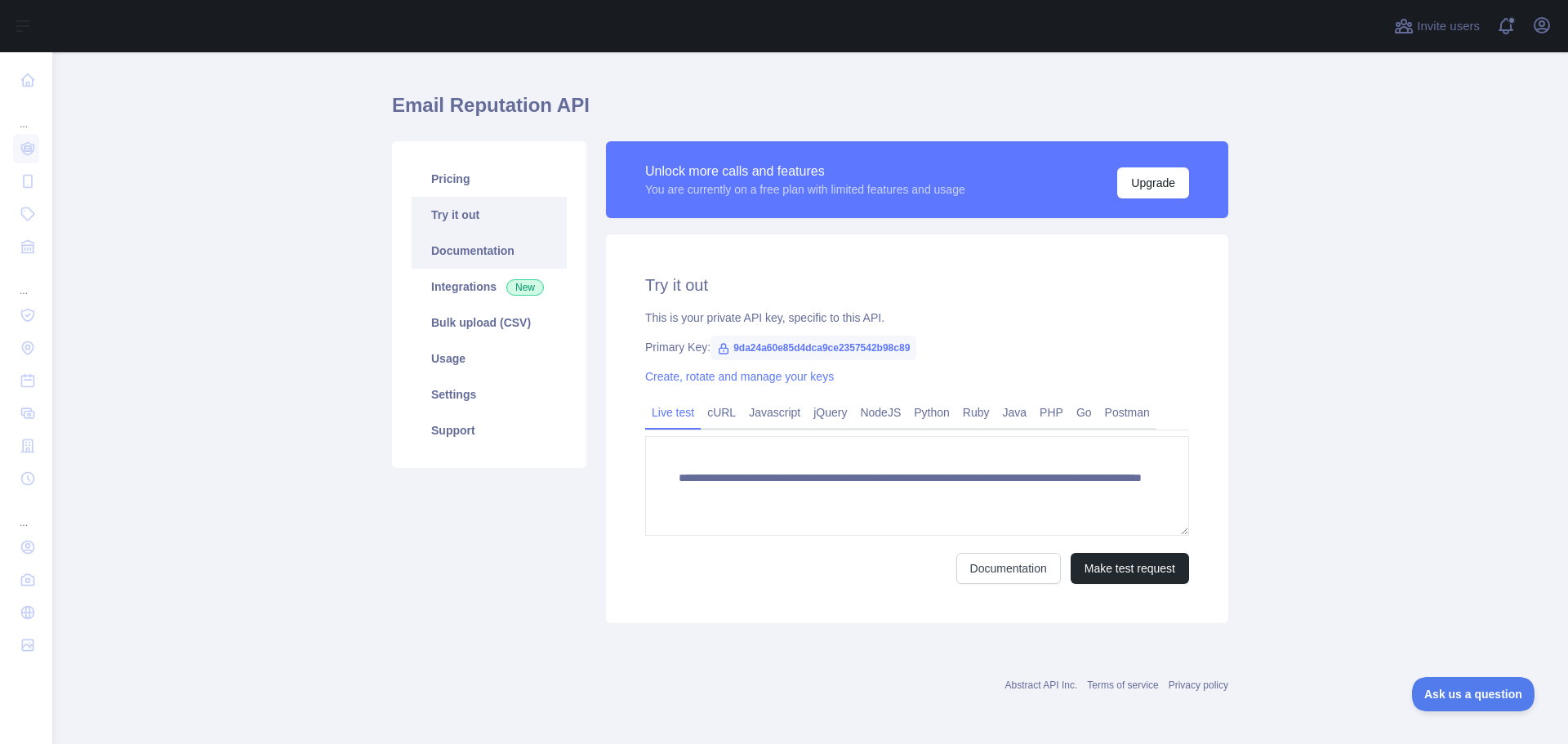
click at [462, 256] on link "Documentation" at bounding box center [489, 251] width 155 height 36
